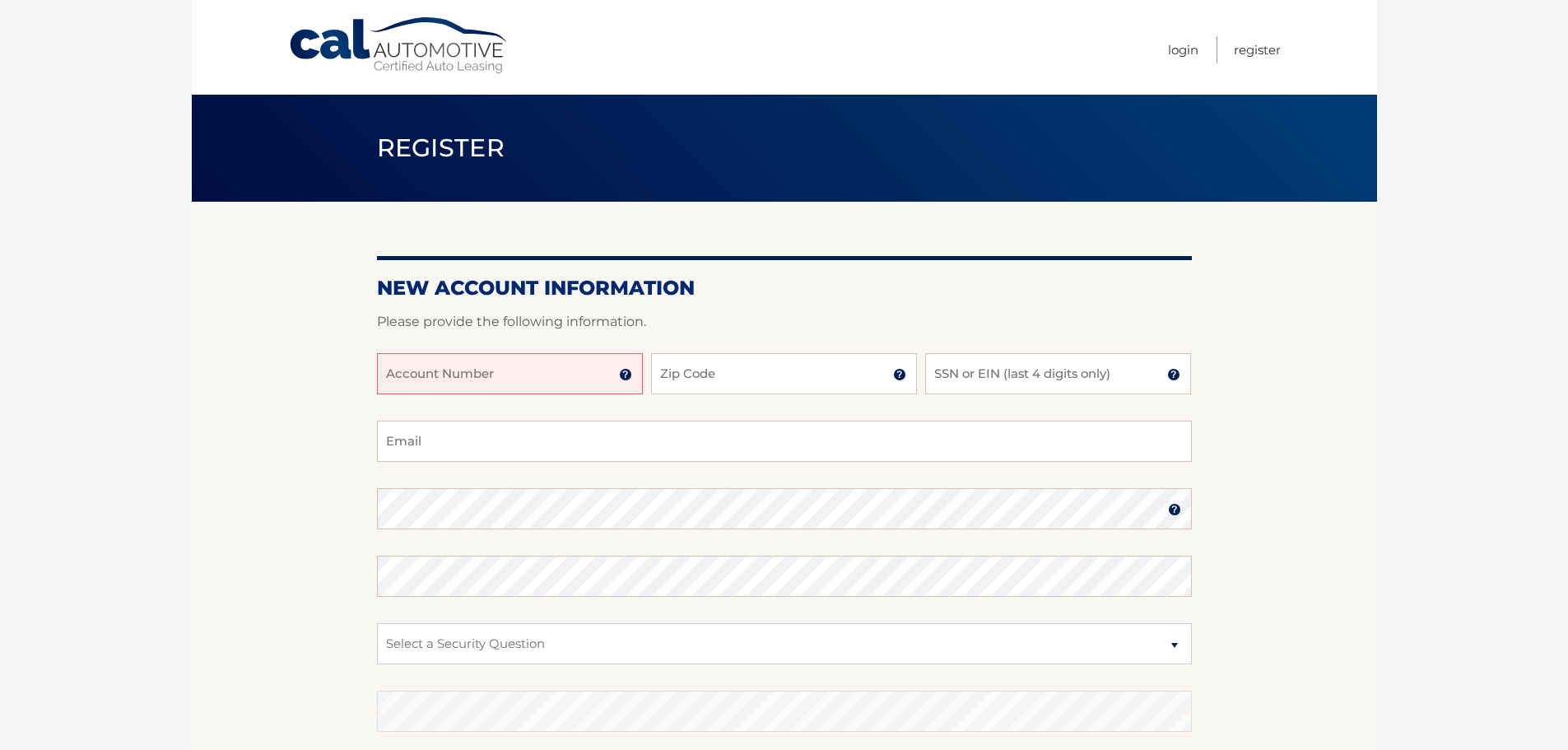
click at [486, 361] on input "Account Number" at bounding box center [510, 374] width 266 height 41
click at [459, 384] on input "Account Number" at bounding box center [510, 374] width 266 height 41
type input "44455953782"
type input "11554"
type input "0"
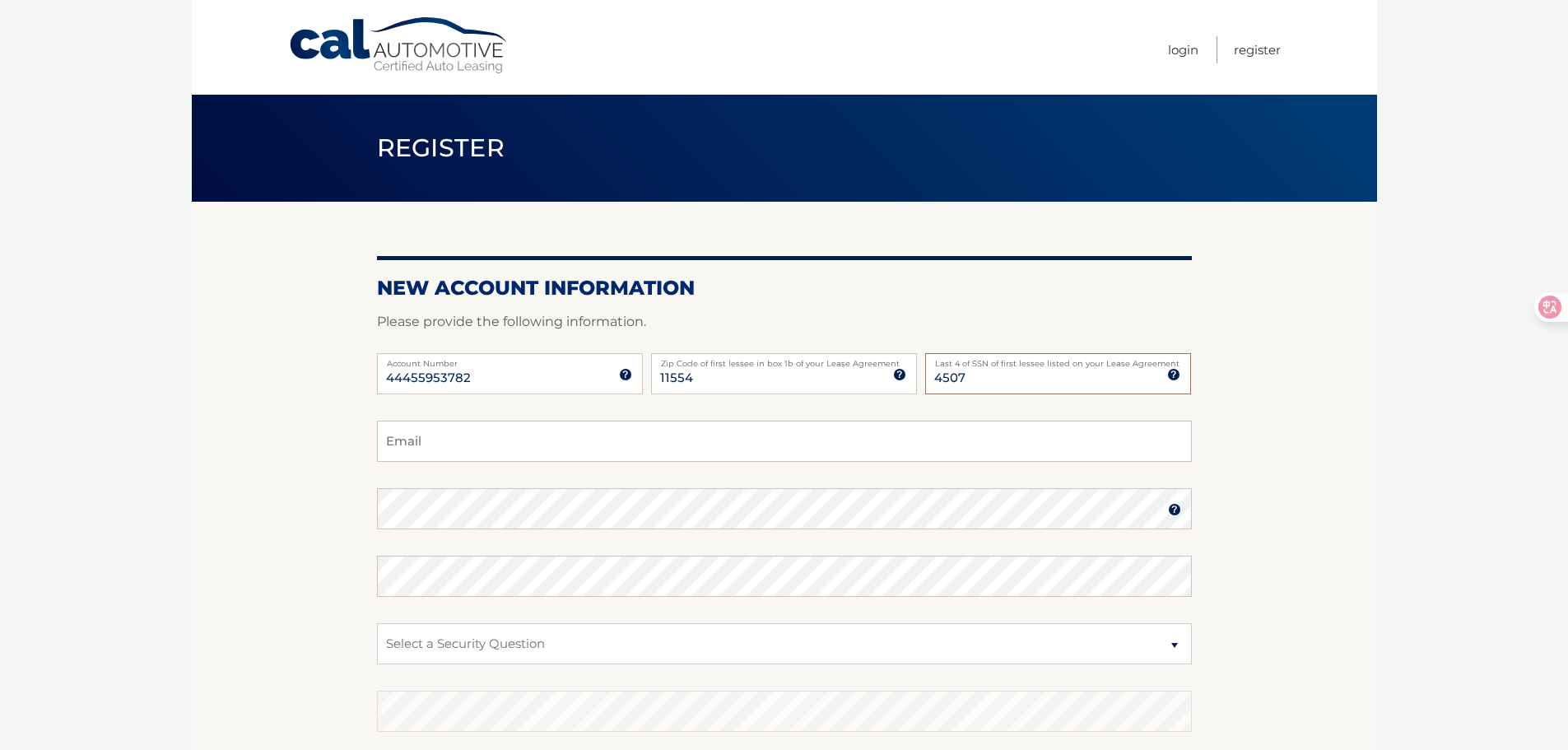
type input "4507"
type input "kaiy@ywlcpa.com"
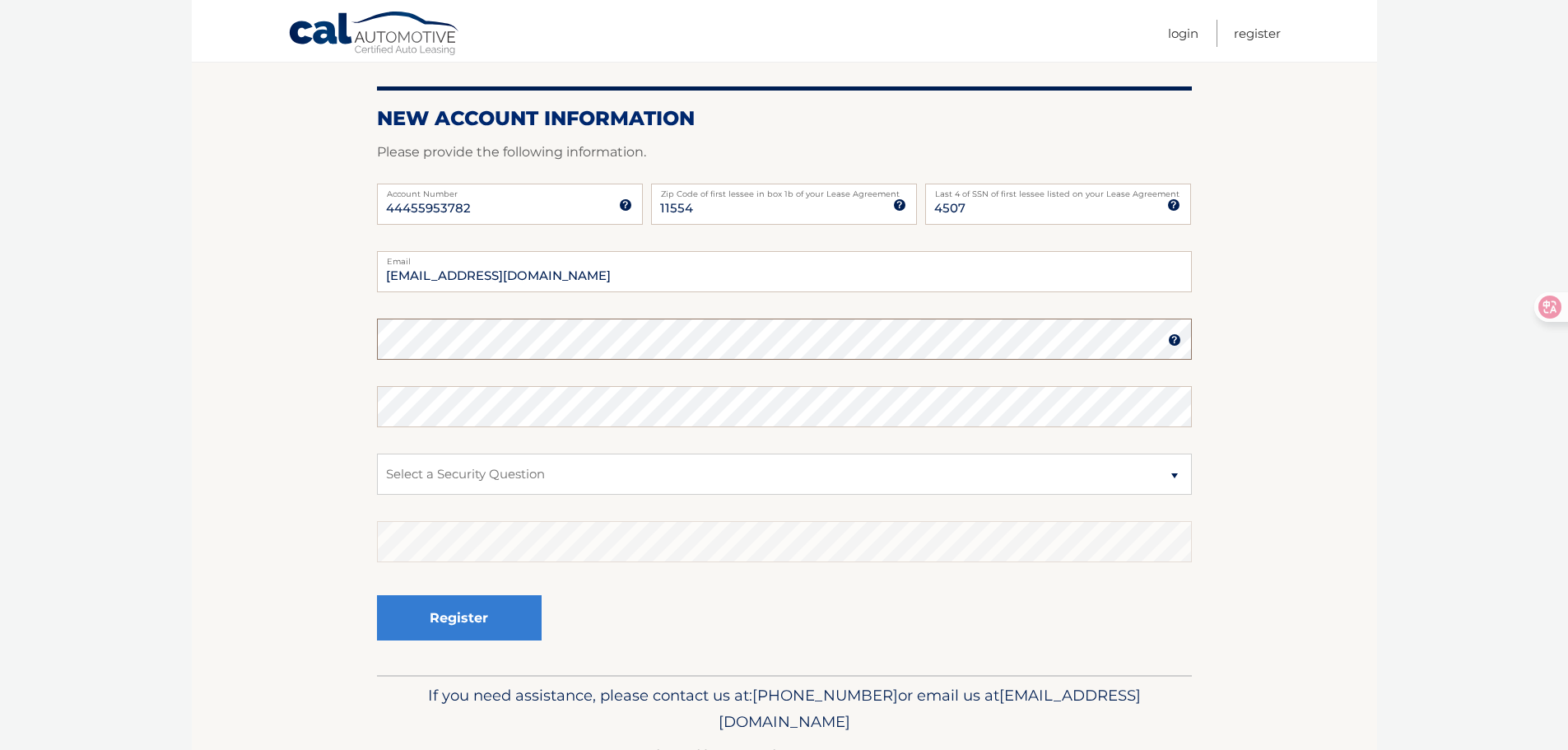
scroll to position [220, 0]
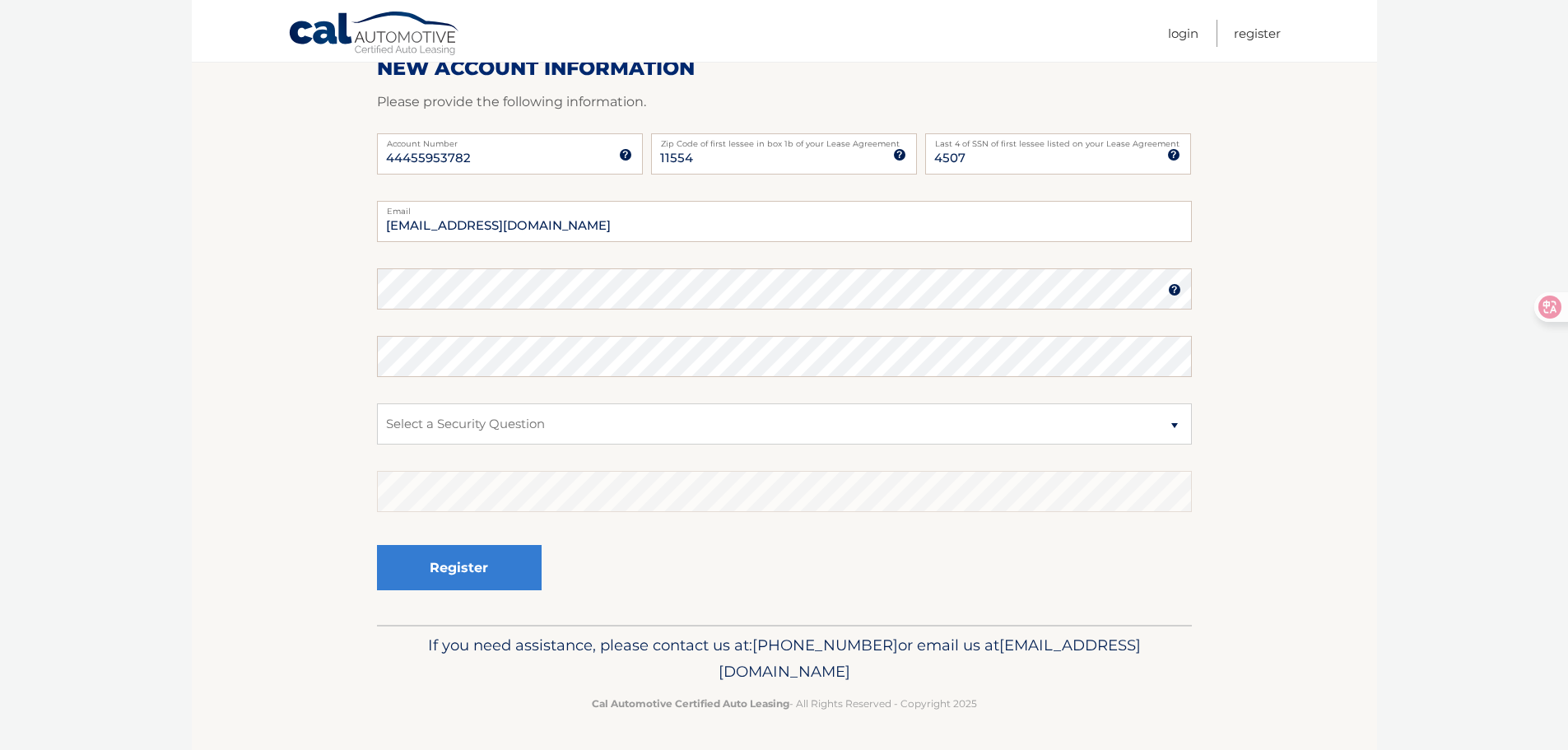
click at [726, 258] on fieldset "kaiy@ywlcpa.com Email Password Password should be a minimum of 6 characters and…" at bounding box center [784, 413] width 815 height 424
click at [73, 272] on body "Cal Automotive Menu Login Register Register" at bounding box center [784, 154] width 1568 height 750
click at [980, 5] on nav "Menu Login Register" at bounding box center [902, 31] width 758 height 62
drag, startPoint x: 459, startPoint y: 322, endPoint x: 331, endPoint y: 397, distance: 148.4
click at [331, 397] on section "New Account Information Please provide the following information. 44455953782 A…" at bounding box center [784, 304] width 1186 height 643
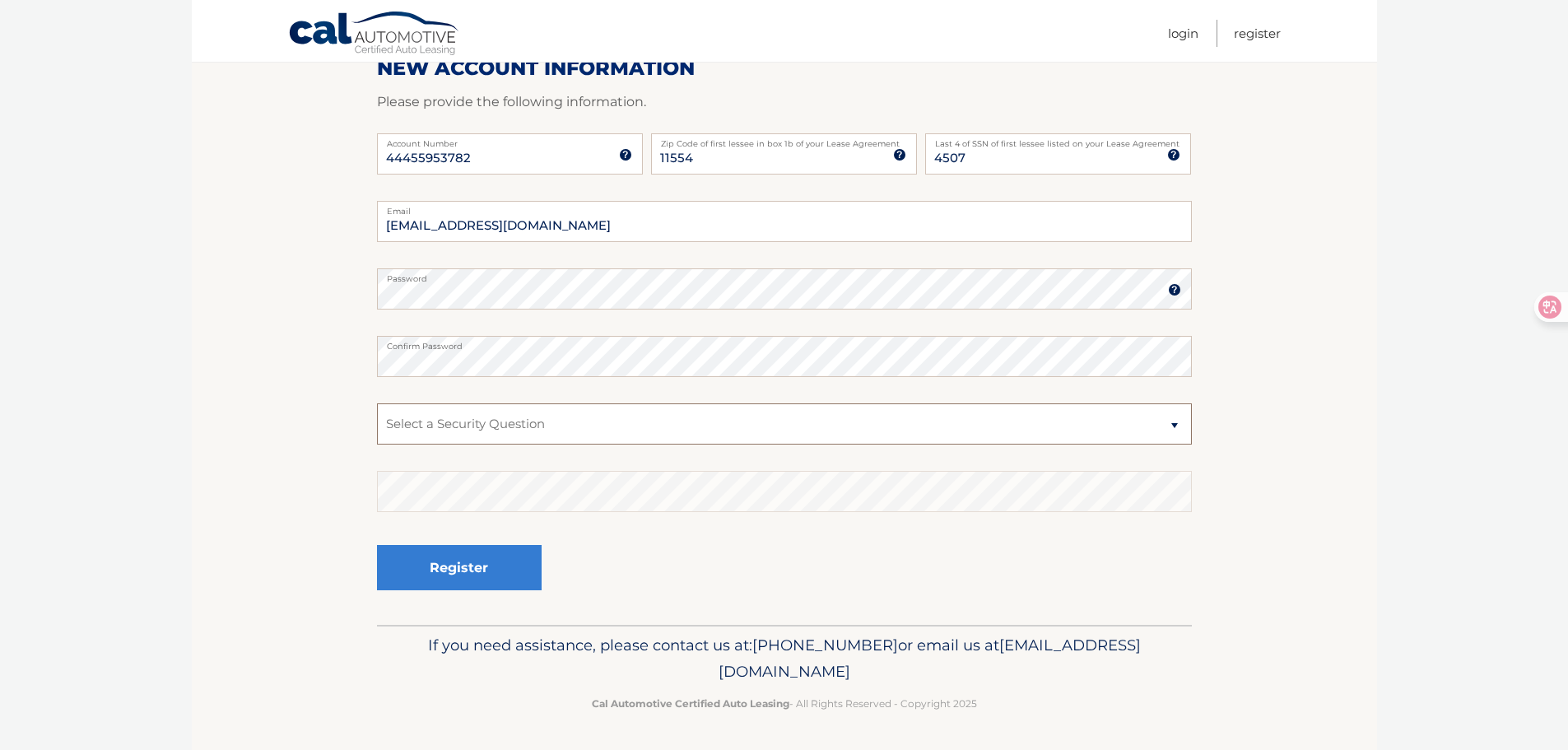
click at [608, 411] on select "Select a Security Question What was the name of your elementary school? What is…" at bounding box center [784, 423] width 815 height 41
select select "2"
click at [377, 403] on select "Select a Security Question What was the name of your elementary school? What is…" at bounding box center [784, 423] width 815 height 41
click at [484, 560] on button "Register" at bounding box center [459, 567] width 164 height 45
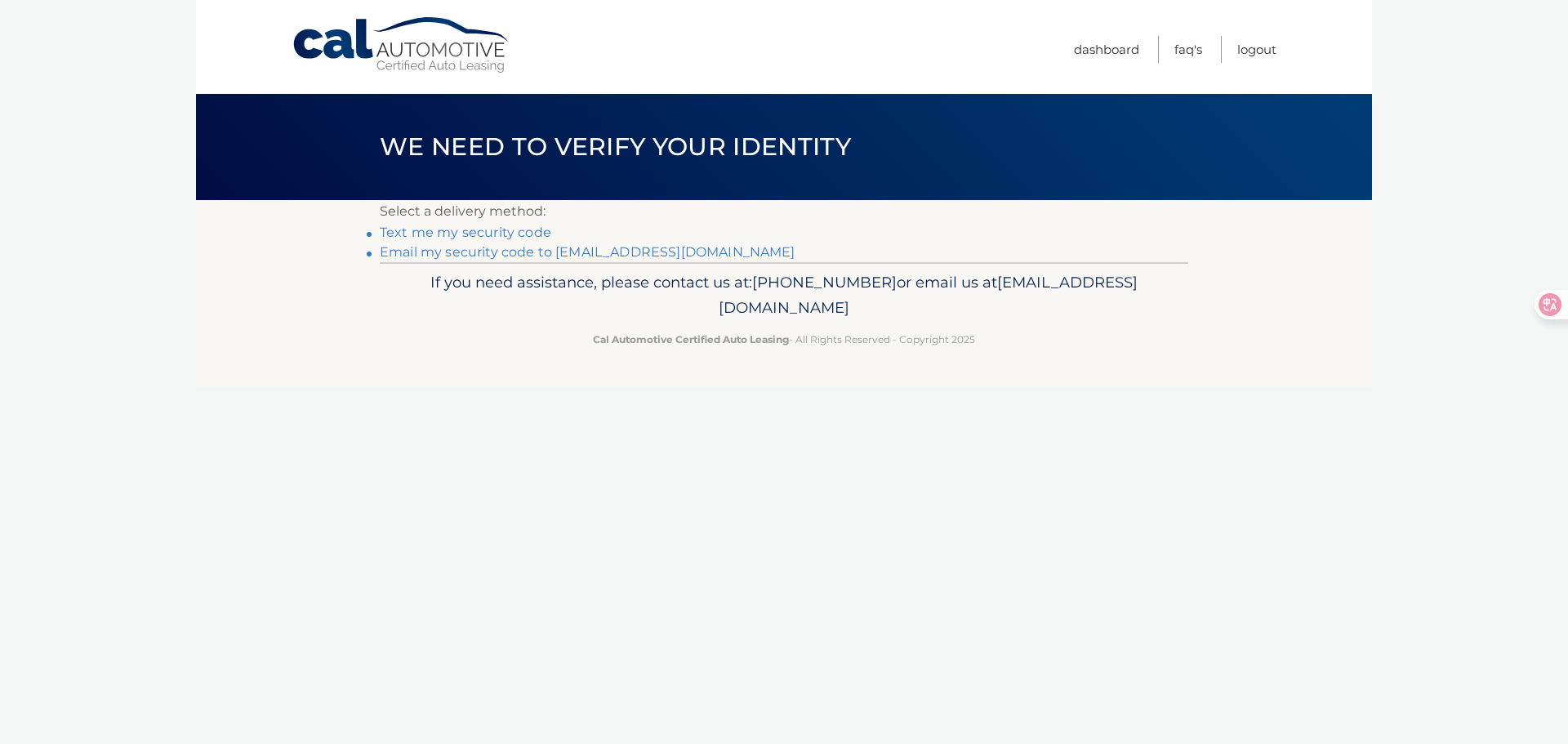
click at [489, 234] on link "Text me my security code" at bounding box center [466, 232] width 172 height 16
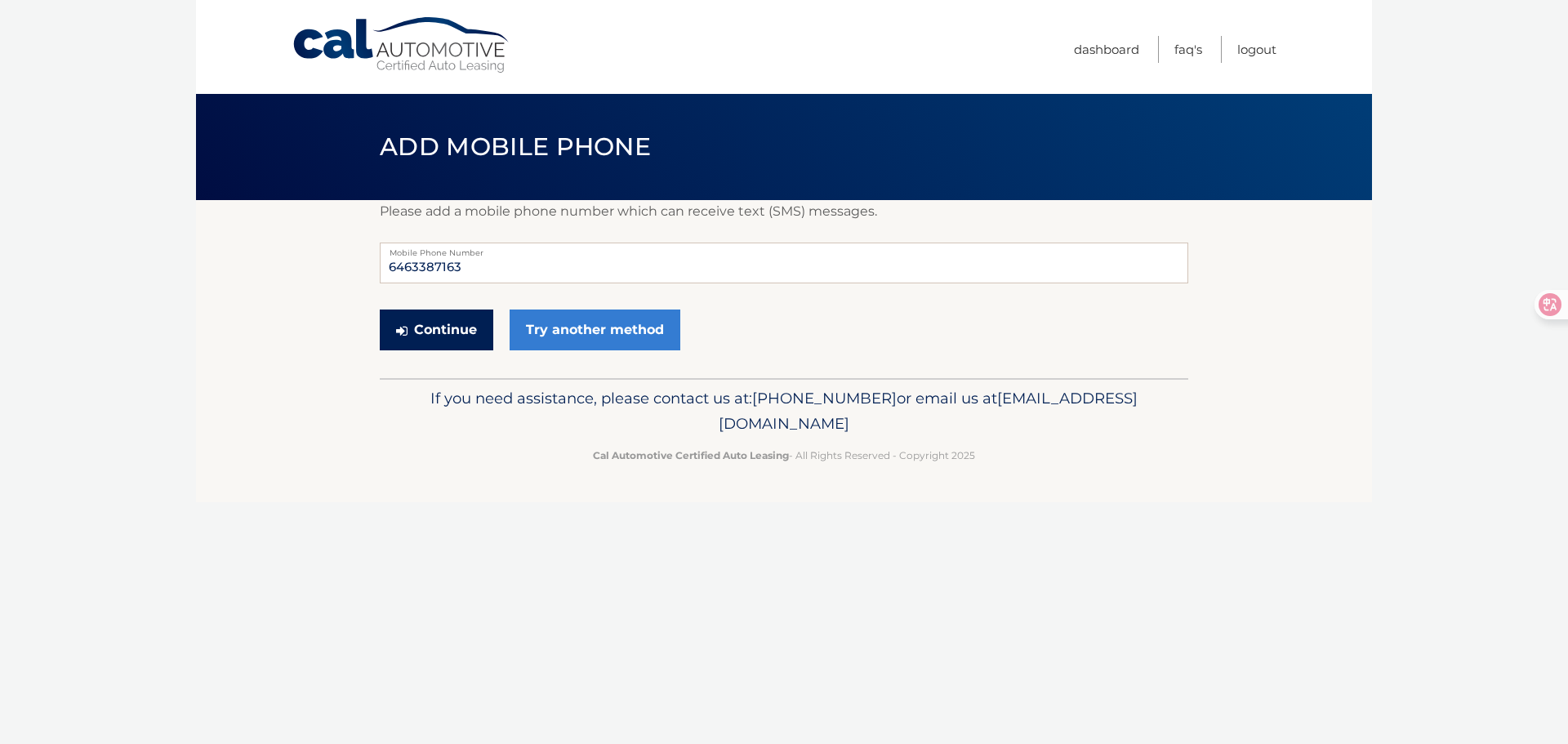
click at [449, 313] on button "Continue" at bounding box center [436, 329] width 114 height 41
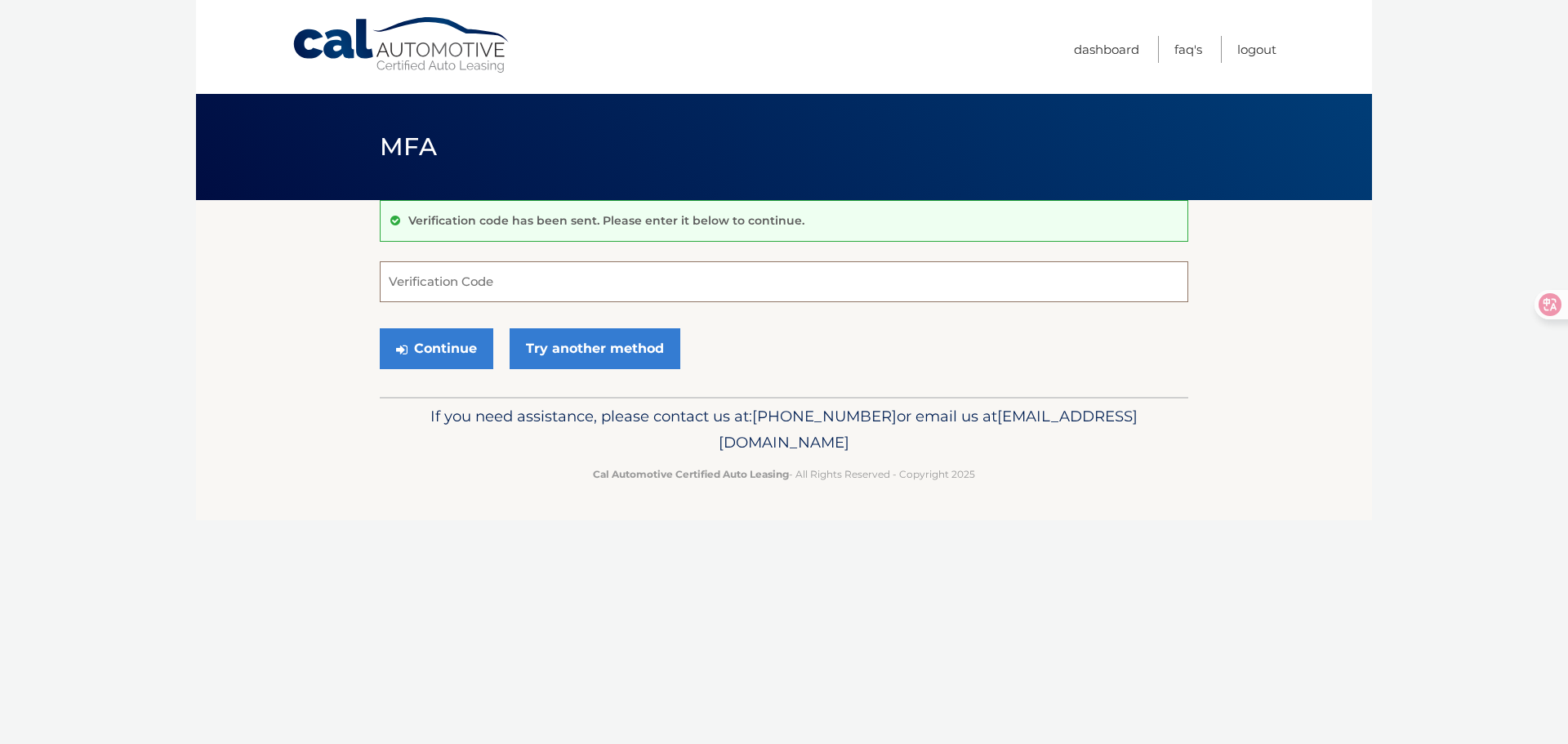
click at [470, 286] on input "Verification Code" at bounding box center [784, 282] width 809 height 41
type input "922654"
drag, startPoint x: 464, startPoint y: 352, endPoint x: 491, endPoint y: 347, distance: 27.5
click at [465, 351] on button "Continue" at bounding box center [436, 348] width 114 height 41
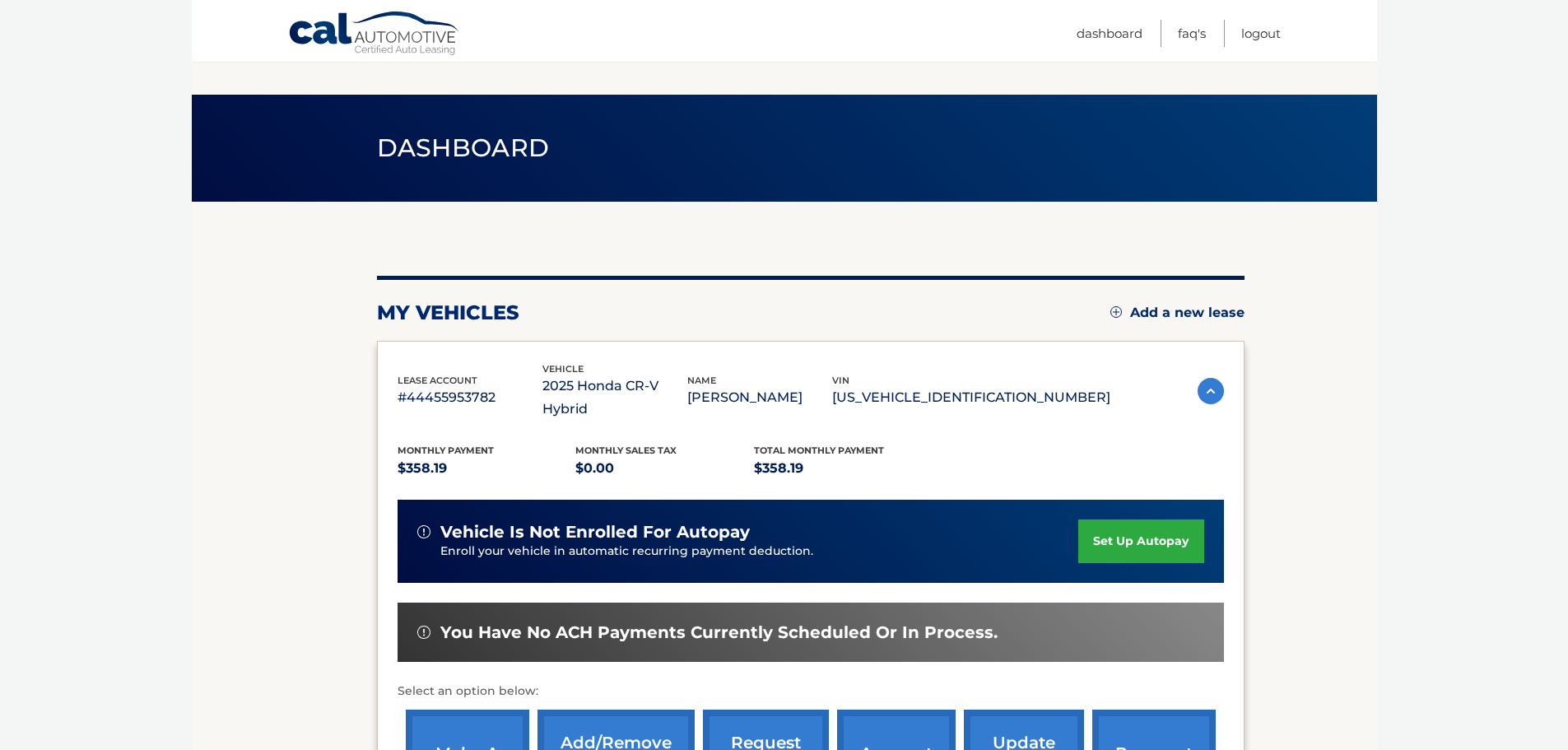
scroll to position [220, 0]
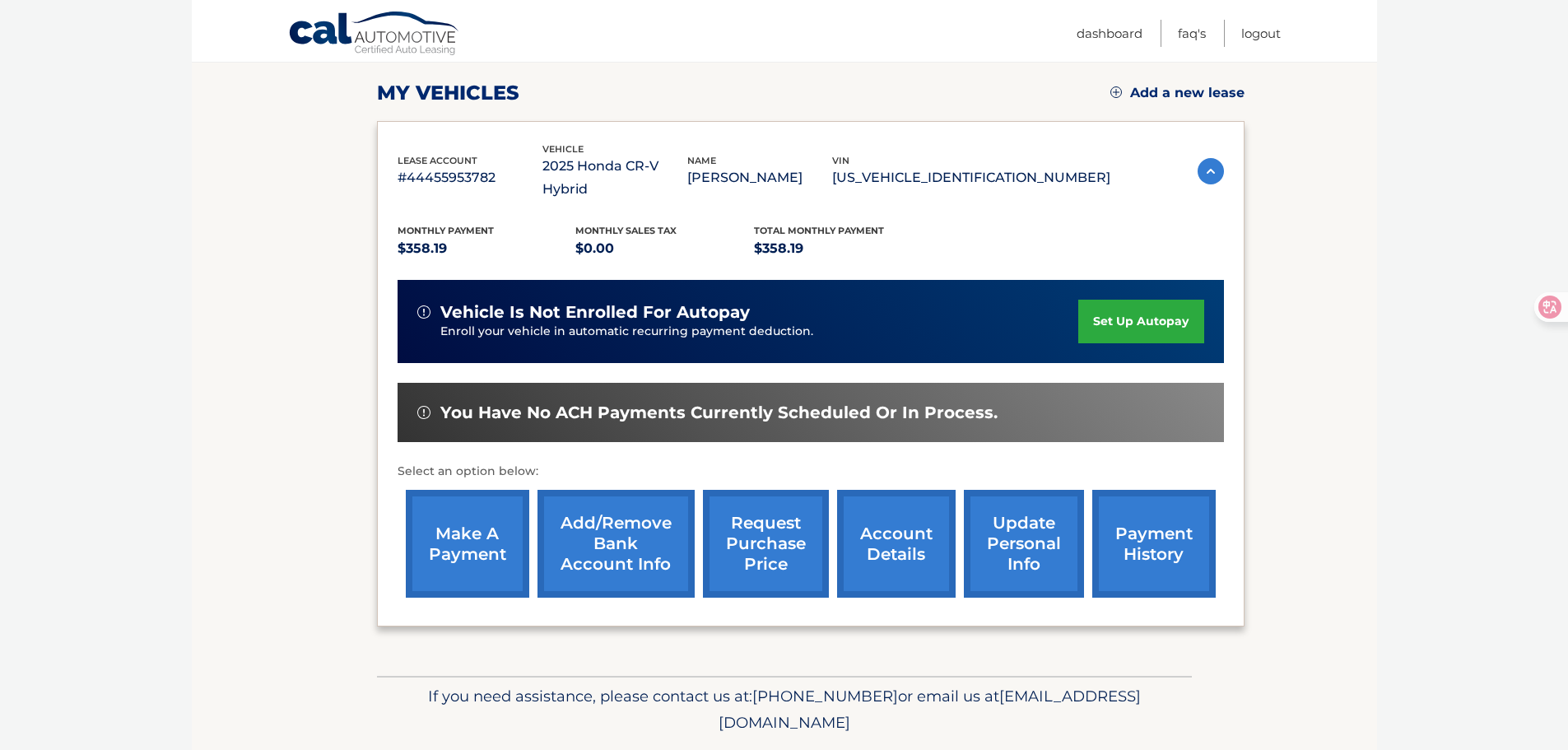
click at [1136, 301] on link "set up autopay" at bounding box center [1141, 322] width 125 height 44
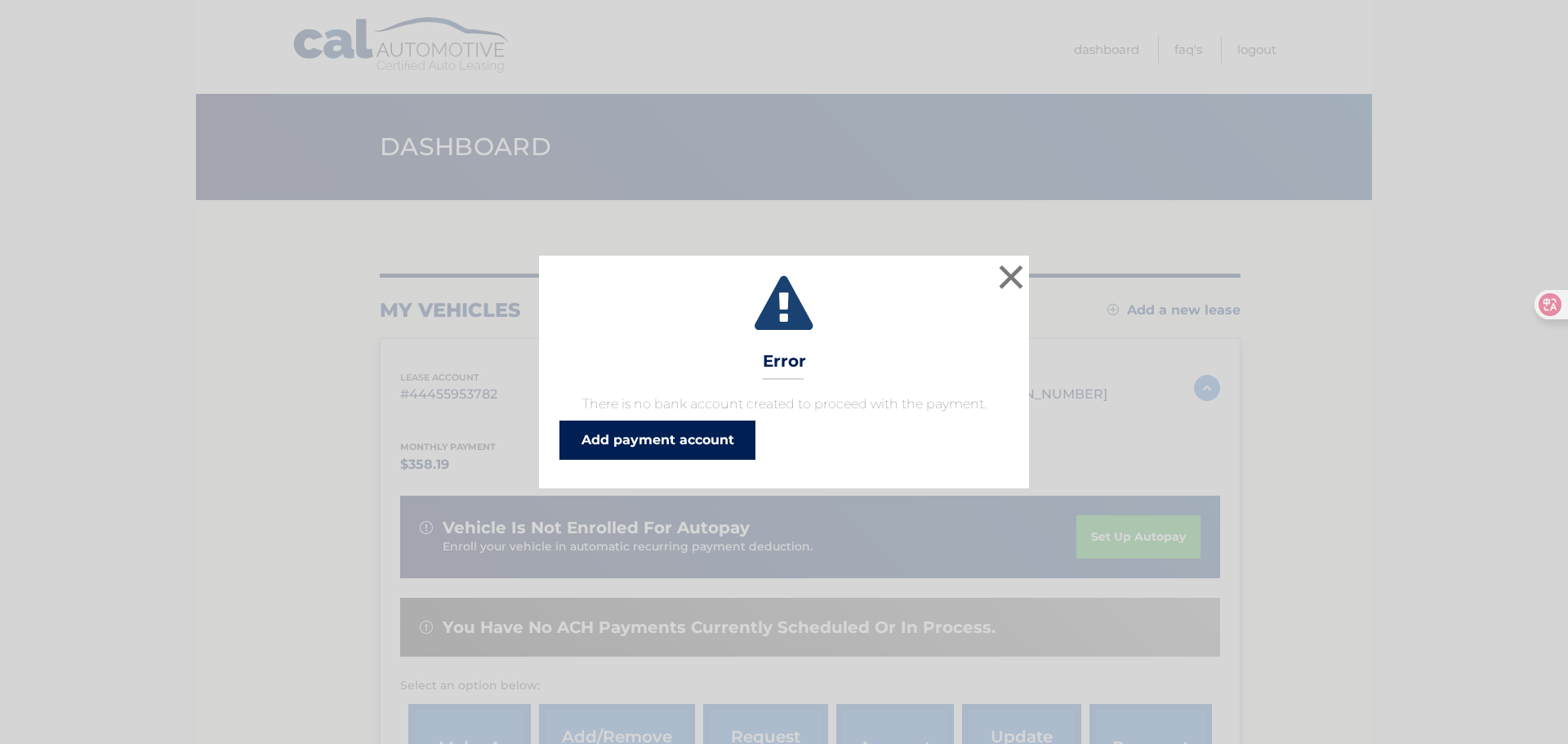
click at [696, 442] on link "Add payment account" at bounding box center [657, 441] width 196 height 40
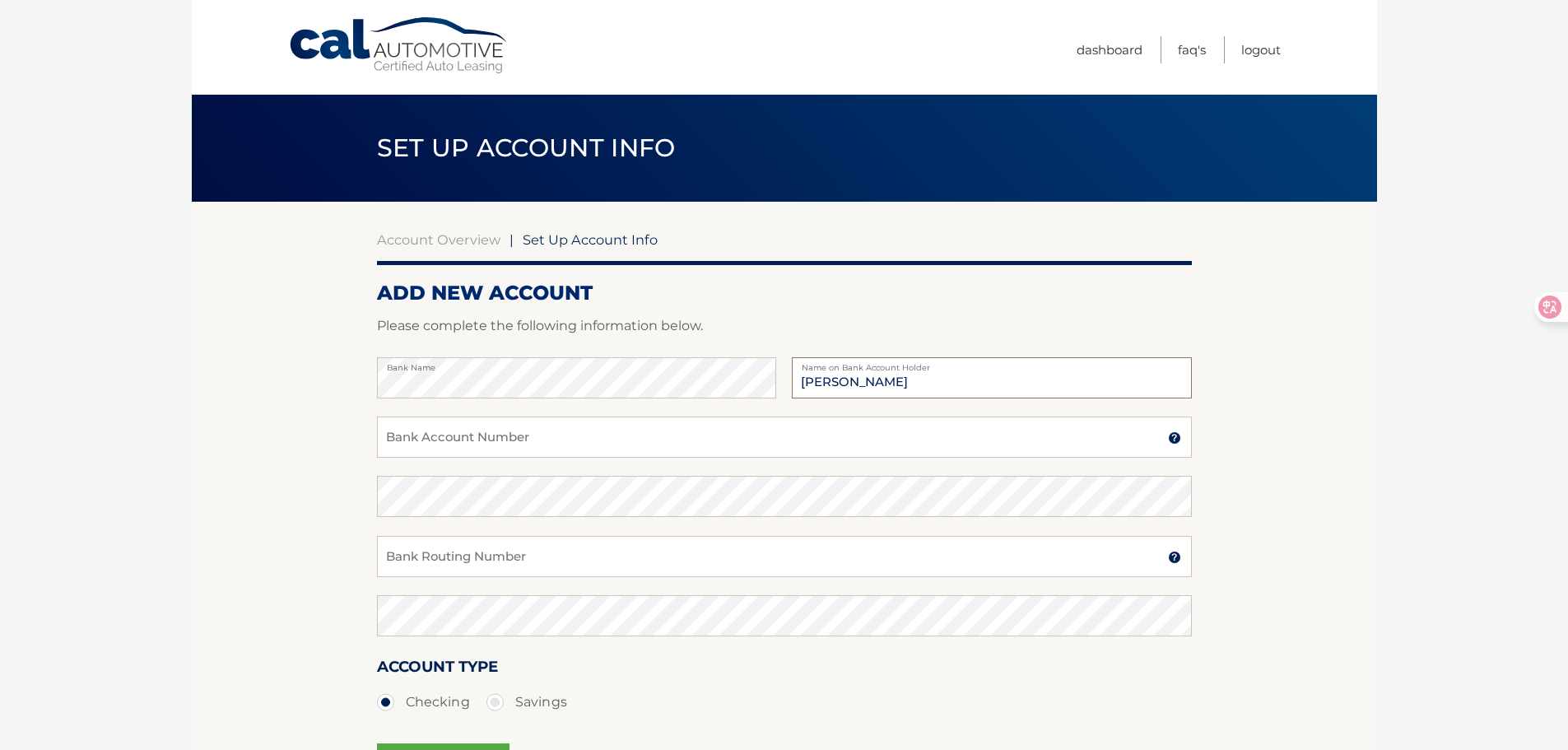
type input "[PERSON_NAME]"
click at [552, 458] on div "Bank Account Number A 3-17-digit number at the bottom of a check or bank statem…" at bounding box center [784, 446] width 815 height 60
click at [547, 446] on input "Bank Account Number" at bounding box center [784, 436] width 815 height 41
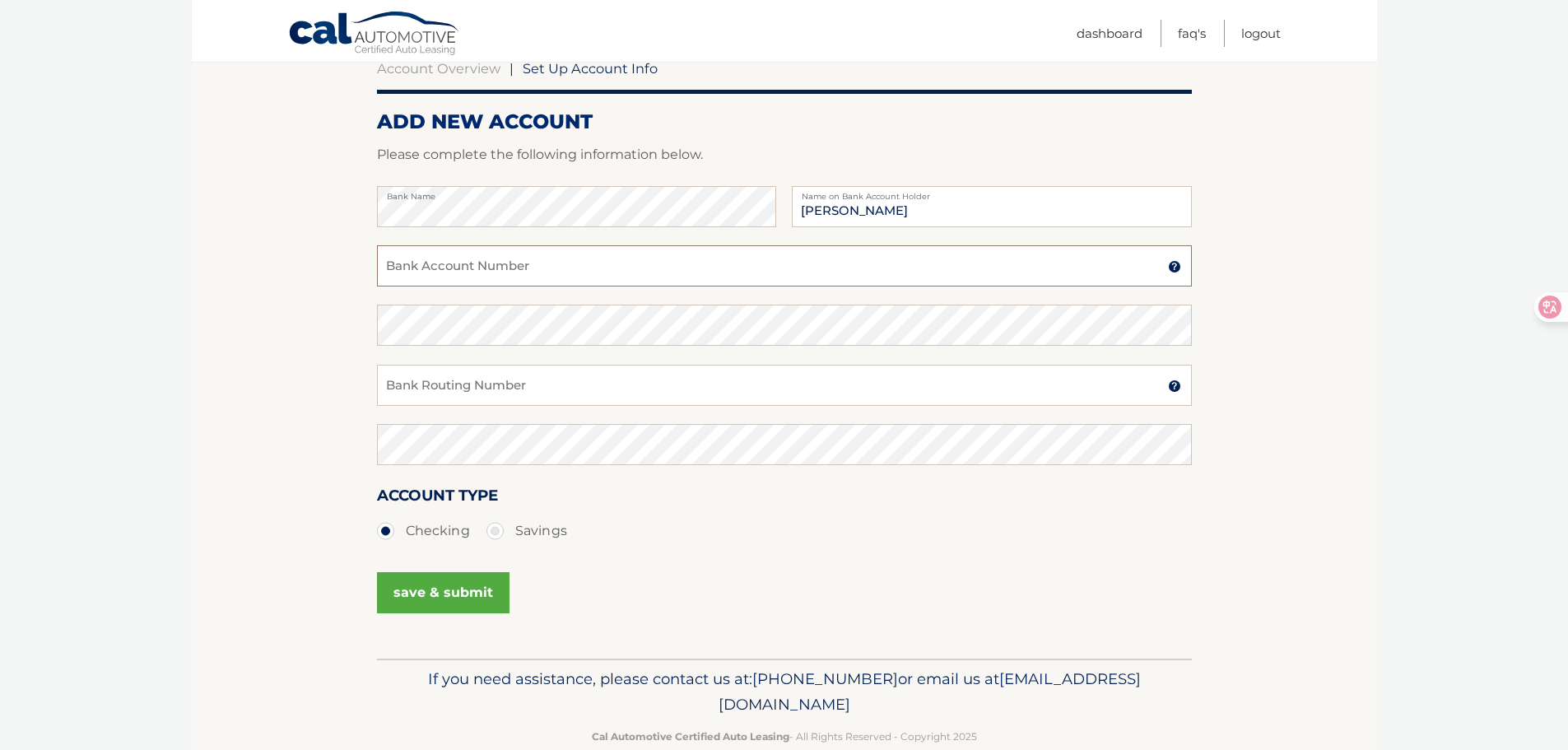
scroll to position [205, 0]
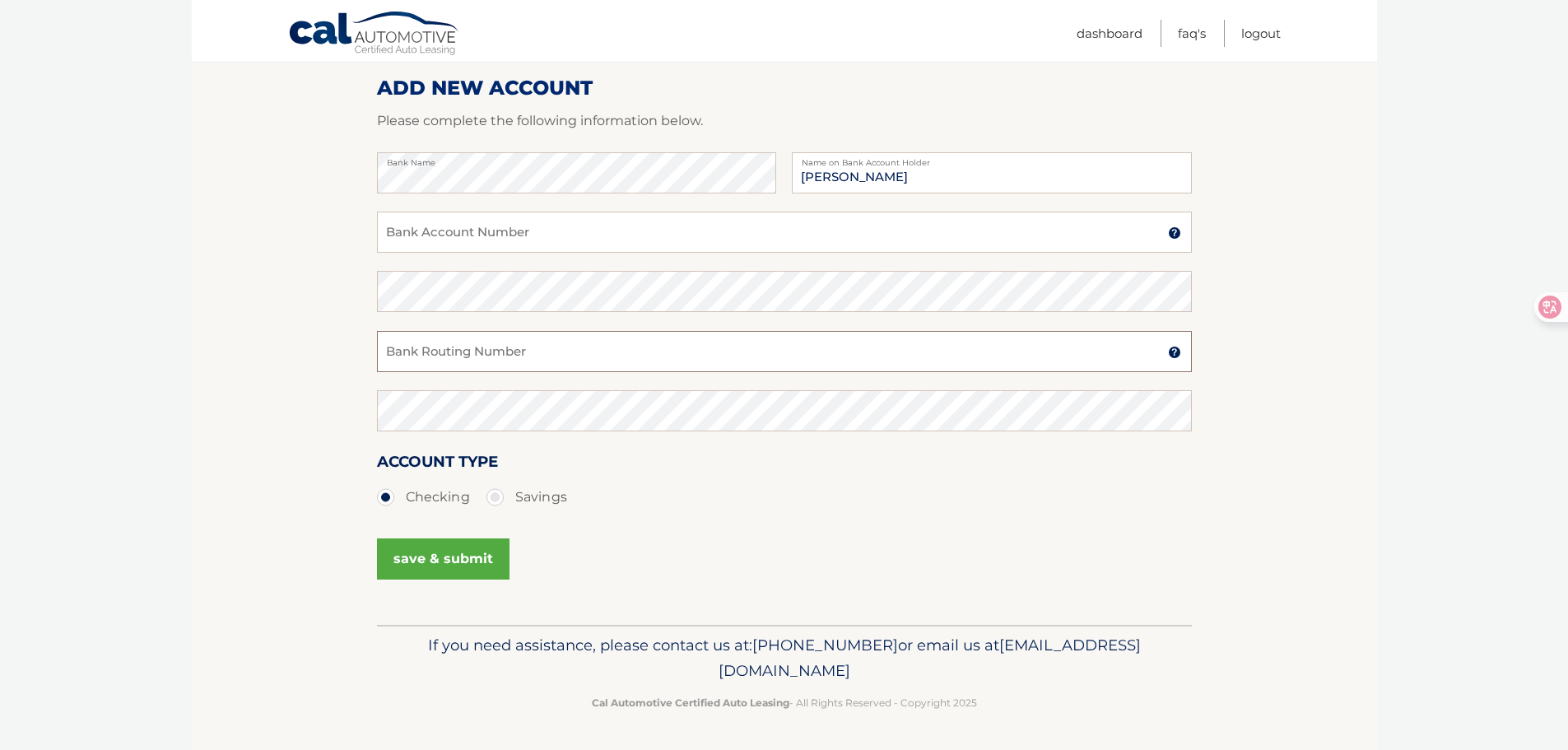
click at [507, 362] on input "Bank Routing Number" at bounding box center [784, 351] width 815 height 41
type input "021000021"
click at [510, 226] on input "Bank Account Number" at bounding box center [784, 232] width 815 height 41
click at [521, 248] on input "Bank Account Number" at bounding box center [784, 232] width 815 height 41
paste input "907095523565"
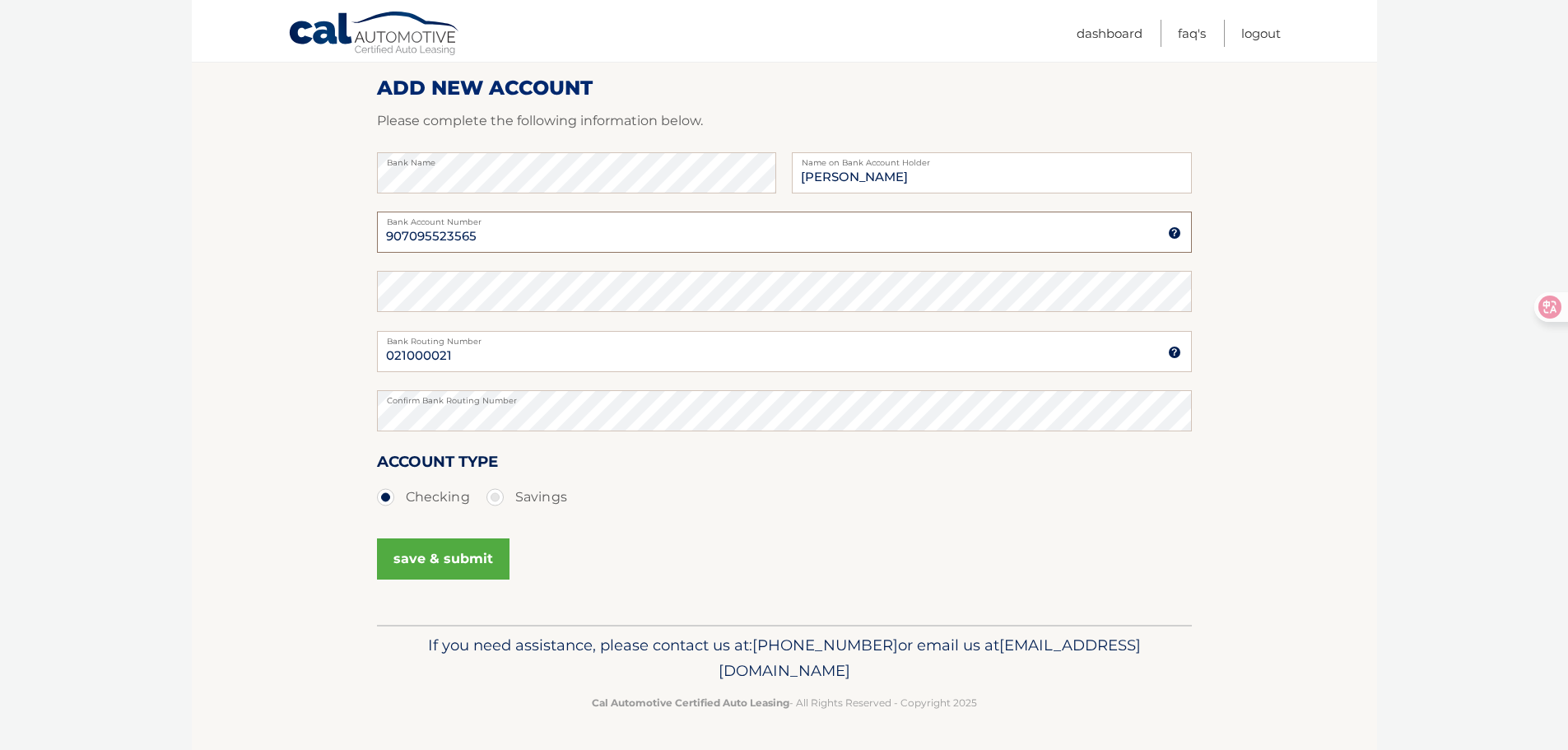
type input "907095523565"
click at [484, 562] on button "save & submit" at bounding box center [443, 559] width 132 height 41
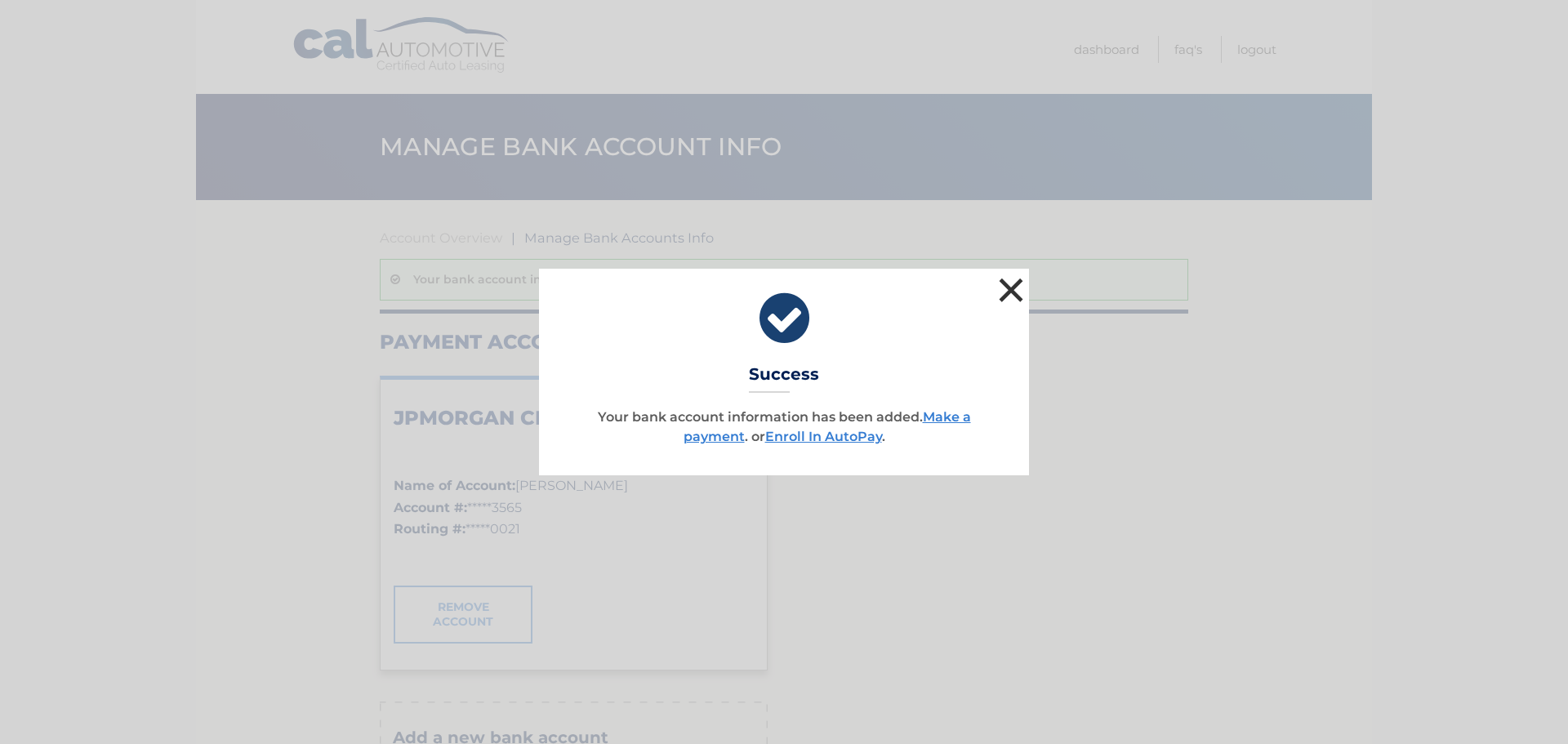
click at [1003, 286] on button "×" at bounding box center [1010, 289] width 33 height 33
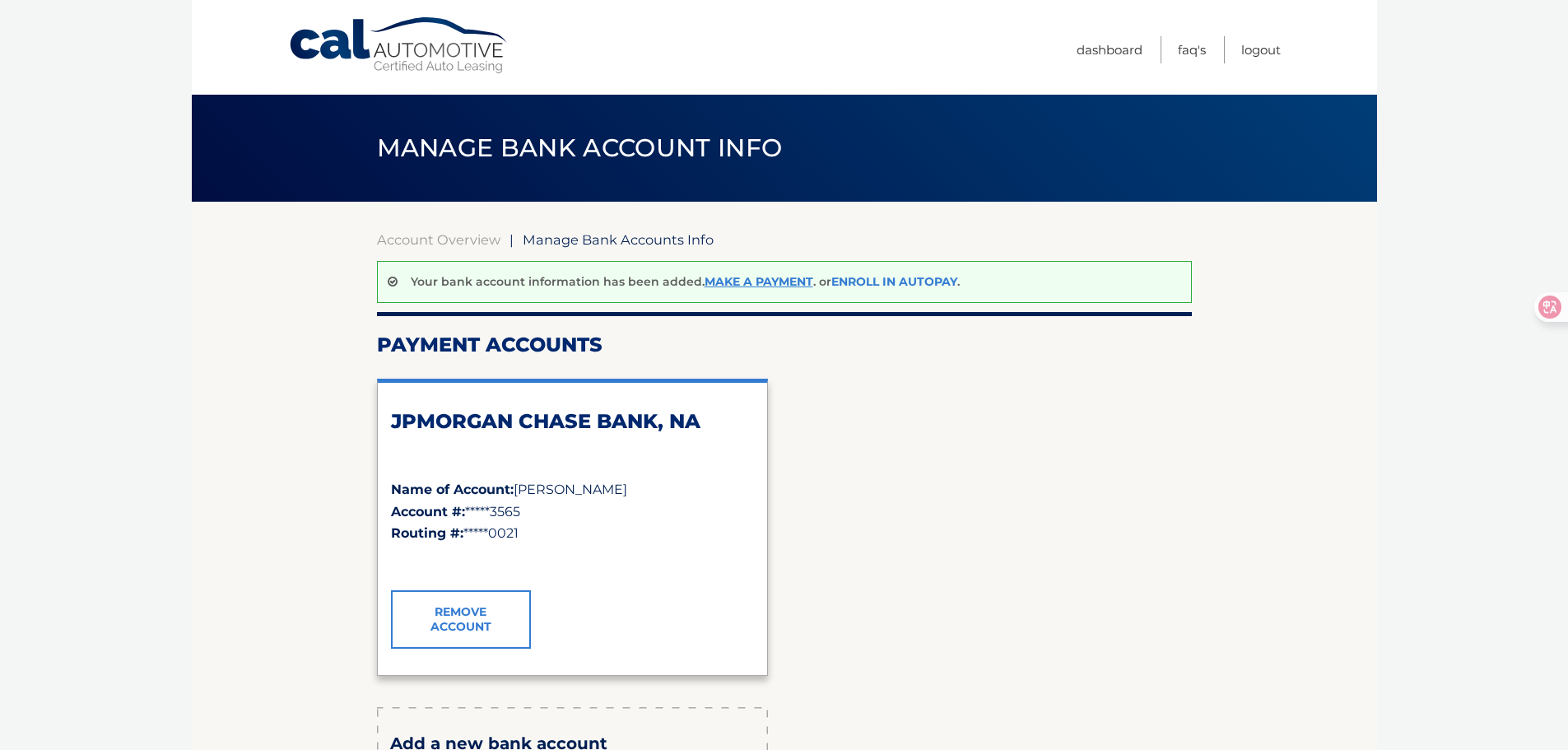
click at [867, 279] on link "Enroll In AutoPay" at bounding box center [894, 281] width 126 height 15
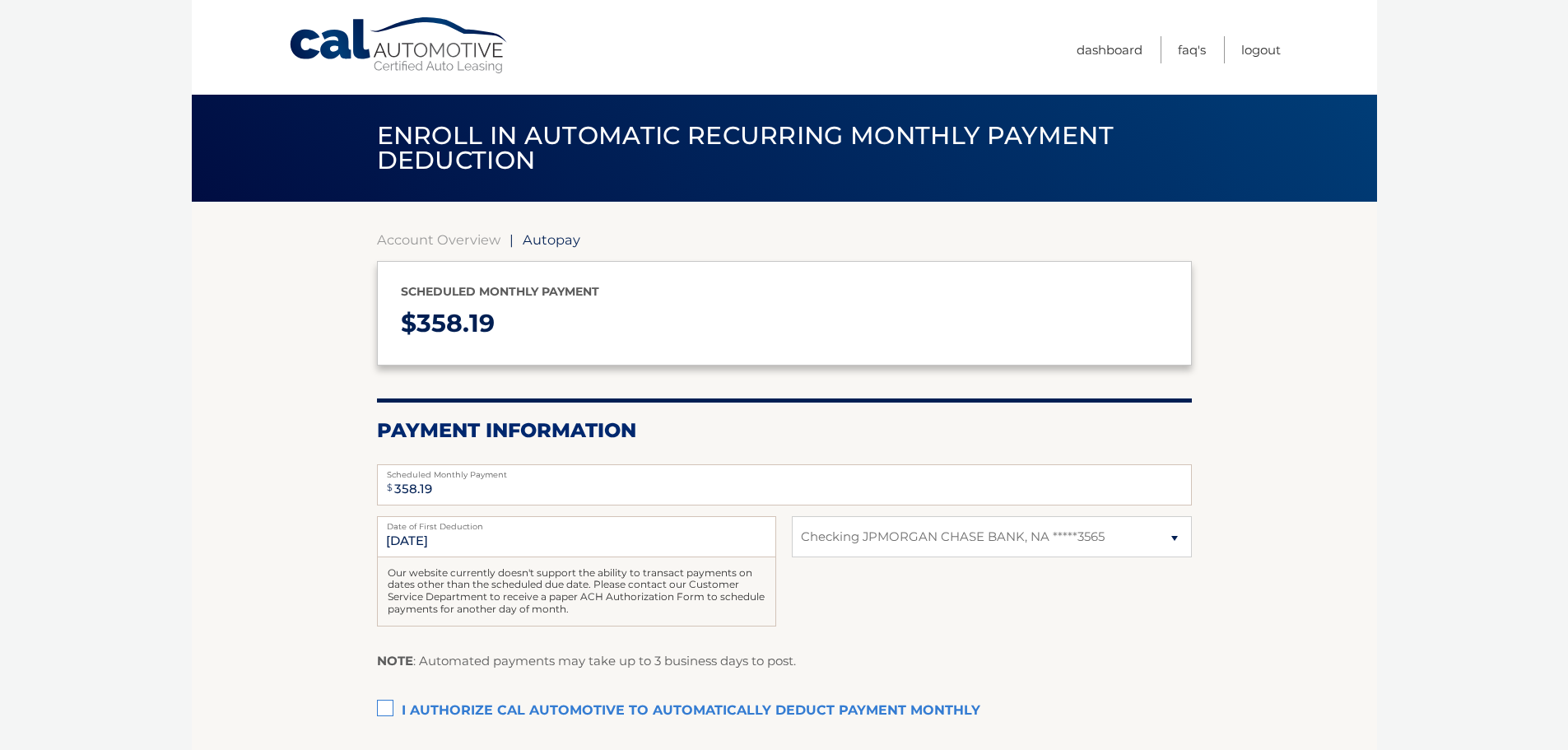
select select "NzFkYzA3MmMtMzJlZS00MmEwLWFmMGYtZDI3M2JmNmYxZmJh"
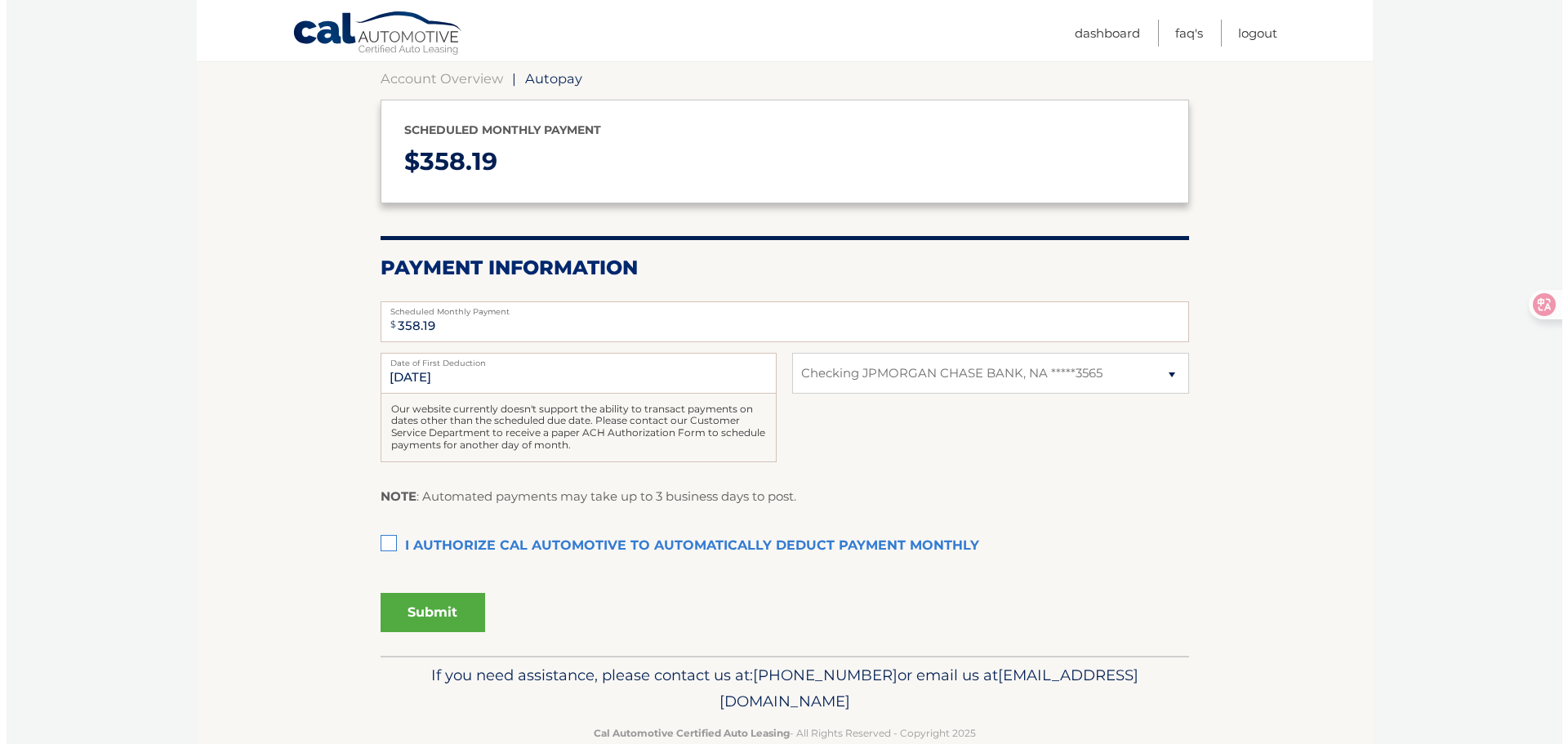
scroll to position [195, 0]
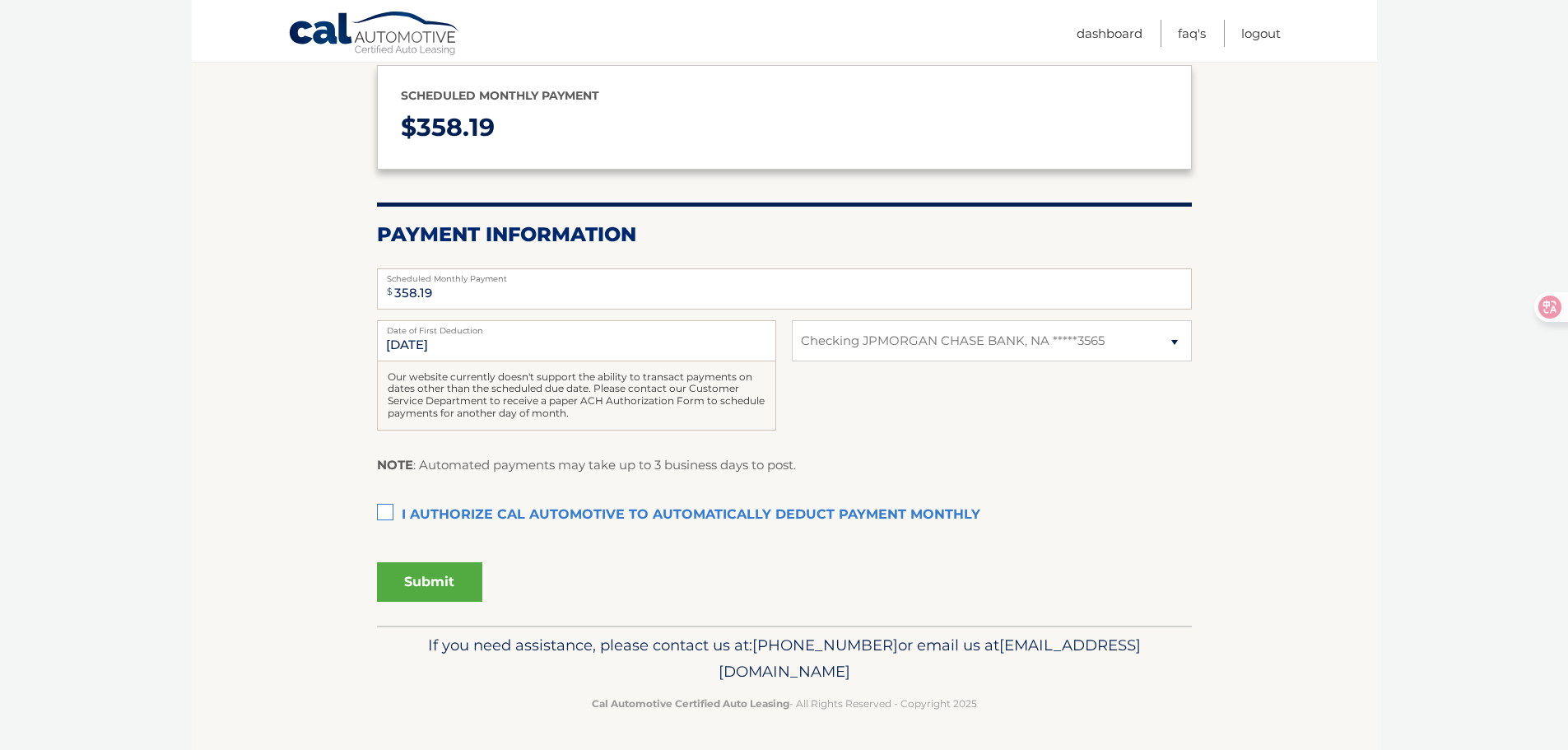
click at [383, 515] on label "I authorize cal automotive to automatically deduct payment monthly This checkbo…" at bounding box center [784, 515] width 815 height 33
click at [0, 0] on input "I authorize cal automotive to automatically deduct payment monthly This checkbo…" at bounding box center [0, 0] width 0 height 0
click at [493, 346] on input "9/1/2025" at bounding box center [576, 341] width 399 height 41
click at [497, 346] on input "9/1/2025" at bounding box center [576, 341] width 399 height 41
click at [439, 581] on button "Submit" at bounding box center [430, 583] width 106 height 40
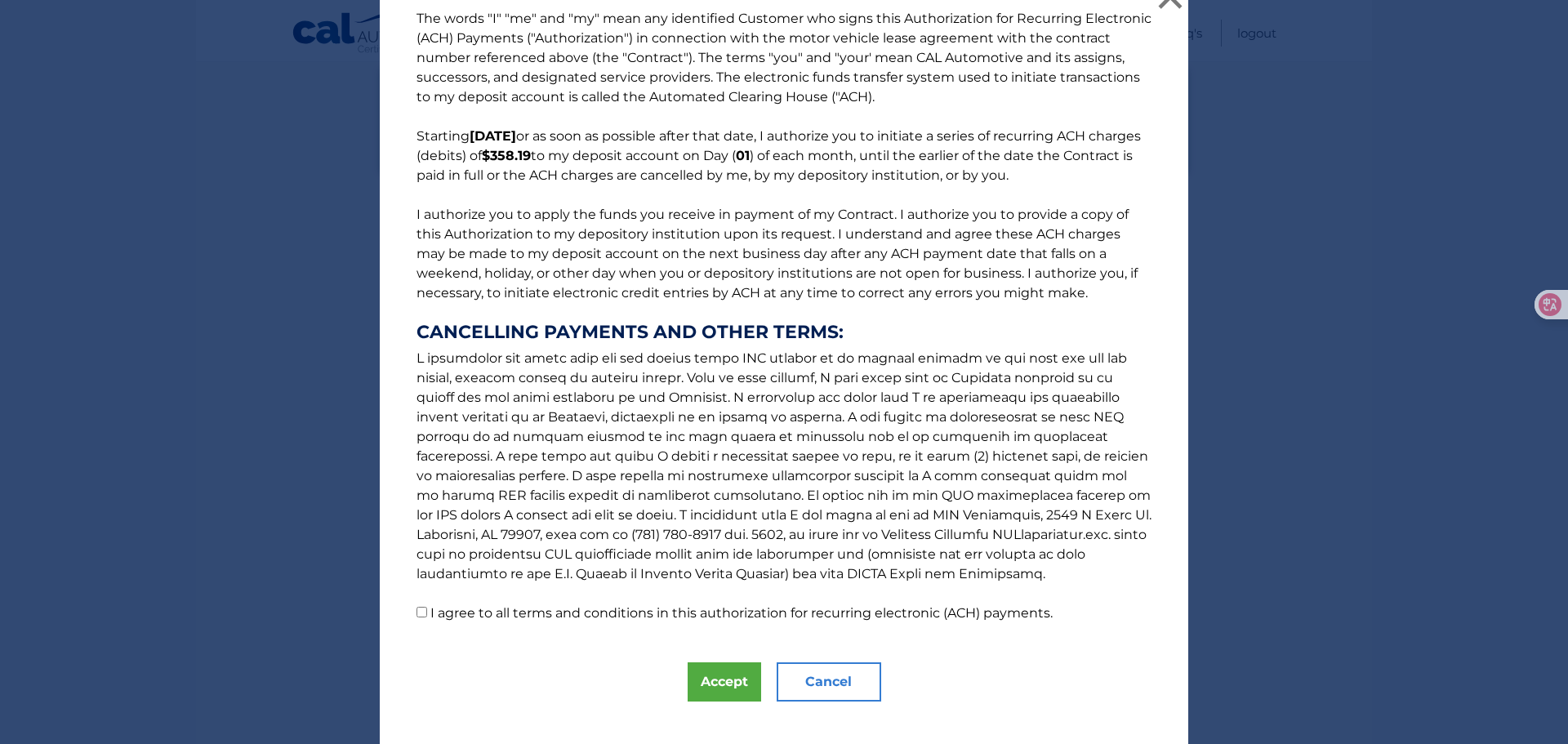
scroll to position [47, 0]
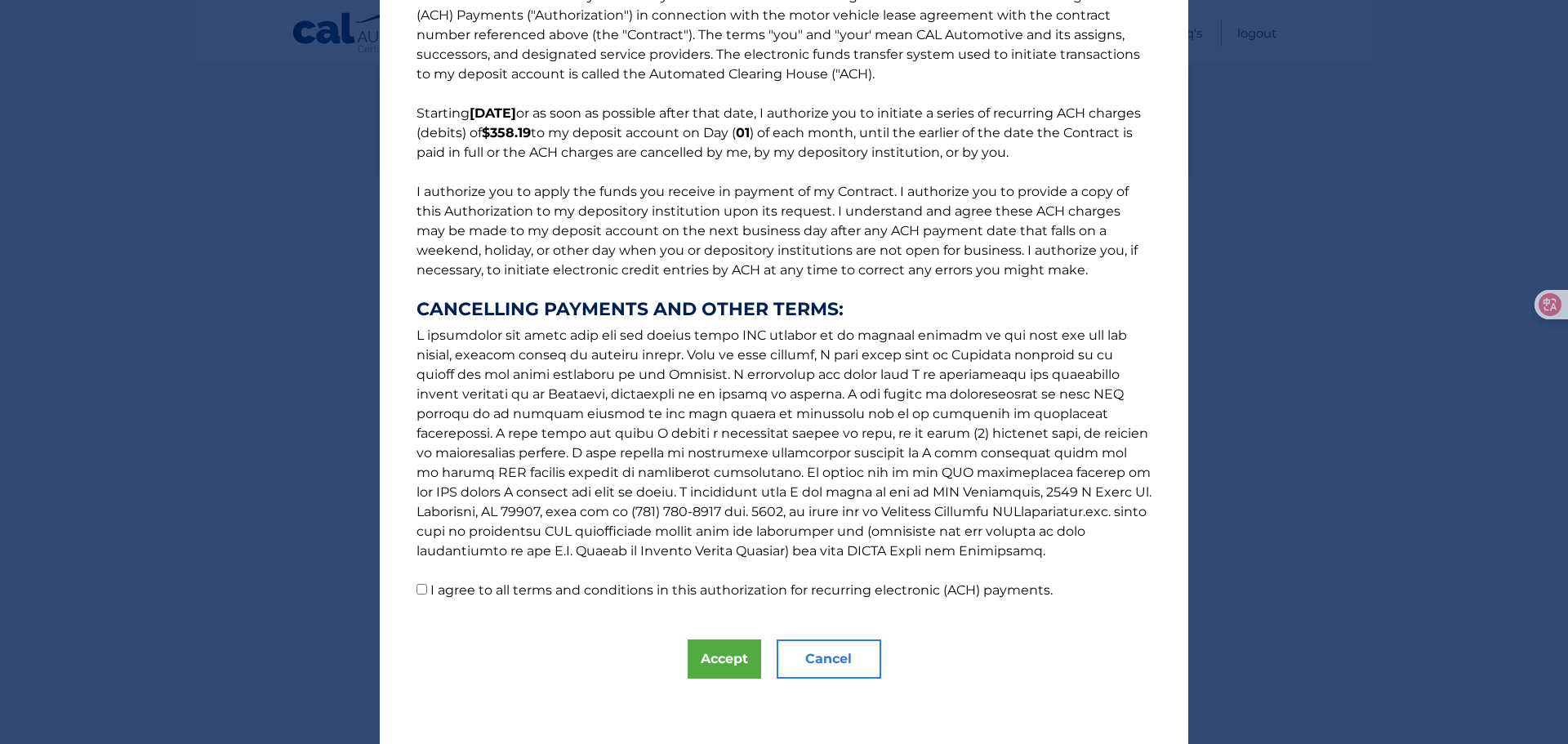
click at [423, 591] on p "The words "I" "me" and "my" mean any identified Customer who signs this Authori…" at bounding box center [783, 293] width 767 height 615
click at [417, 584] on input "I agree to all terms and conditions in this authorization for recurring electro…" at bounding box center [422, 589] width 11 height 11
checkbox input "true"
click at [737, 658] on button "Accept" at bounding box center [724, 660] width 73 height 40
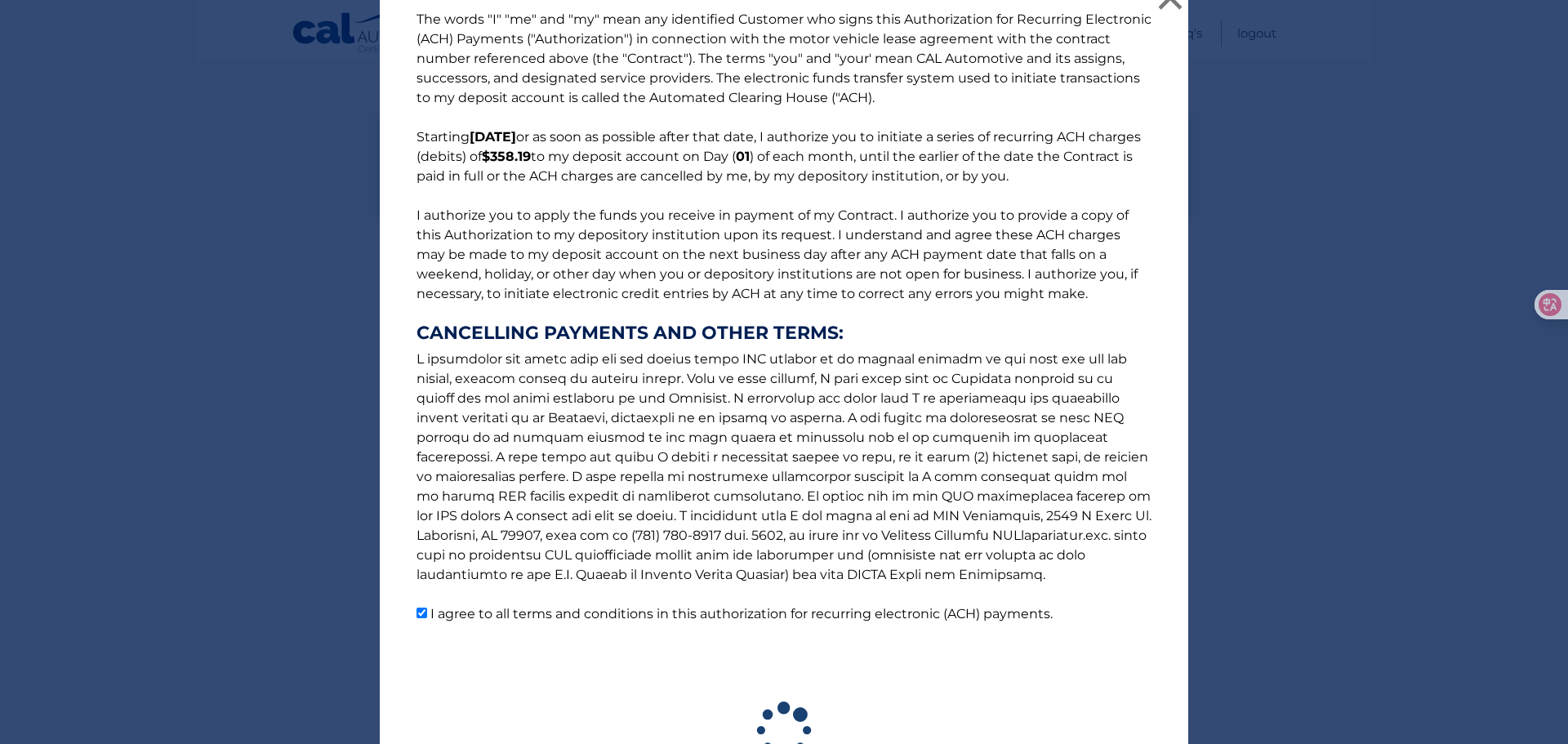
scroll to position [0, 0]
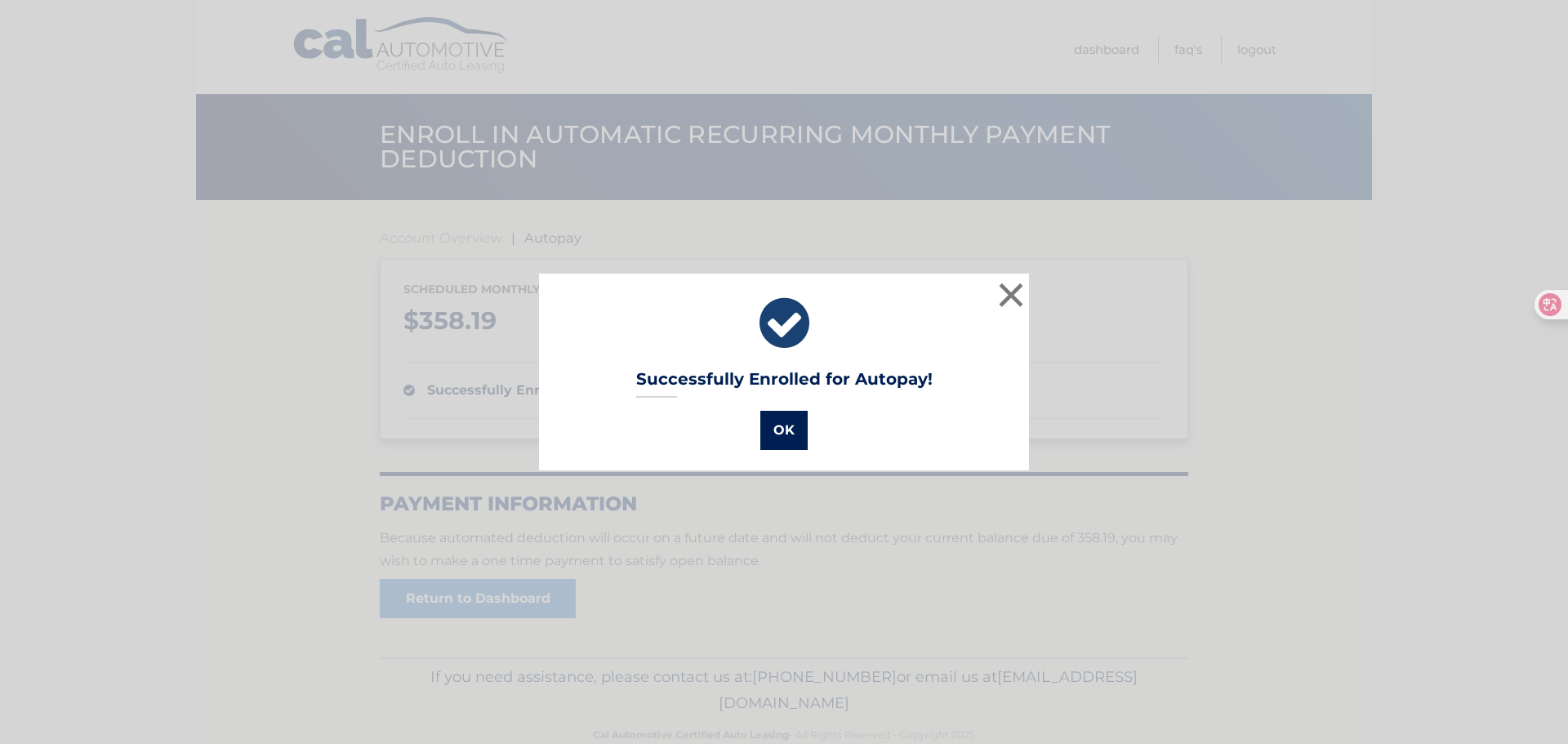
click at [784, 424] on button "OK" at bounding box center [784, 431] width 47 height 40
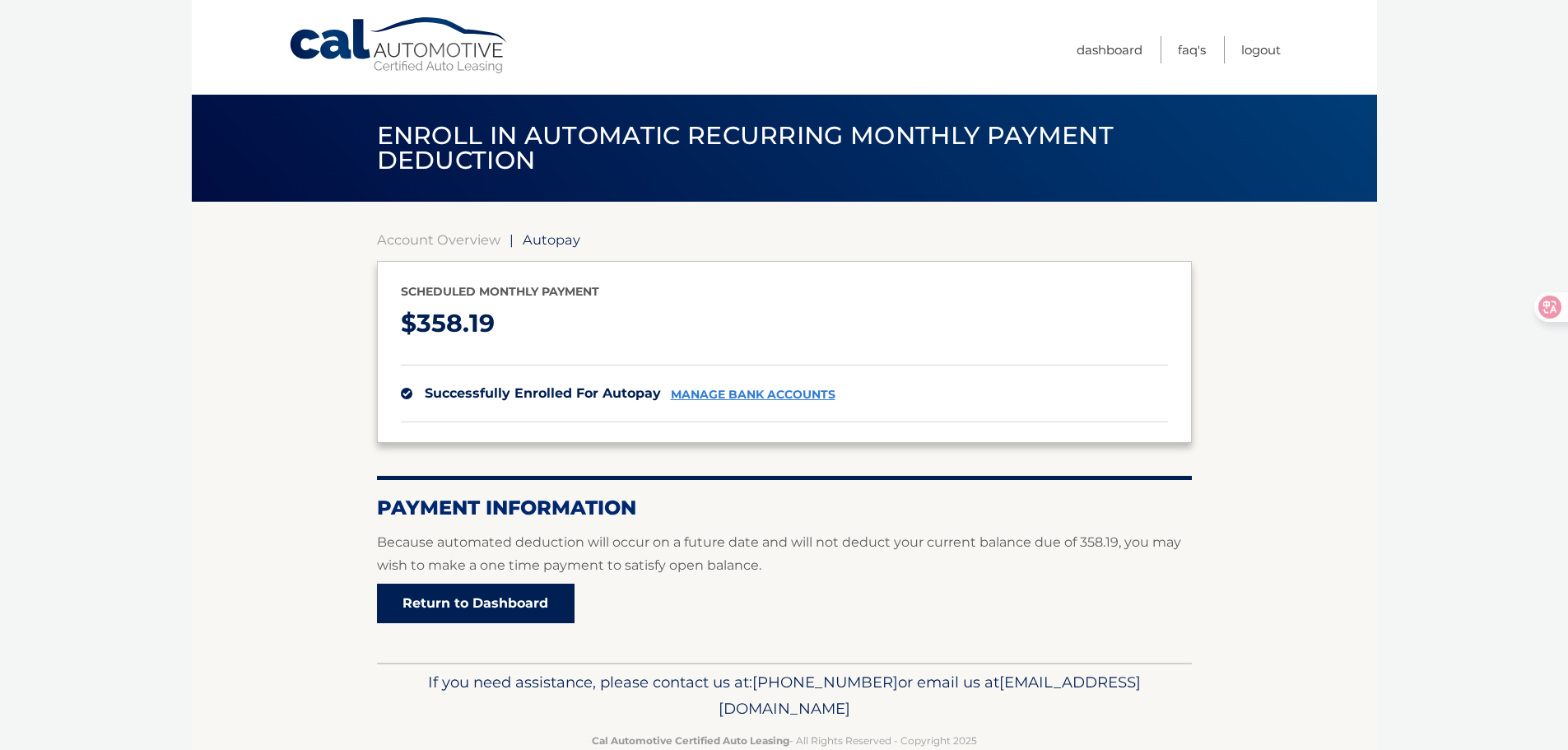
click at [551, 607] on link "Return to Dashboard" at bounding box center [476, 604] width 197 height 40
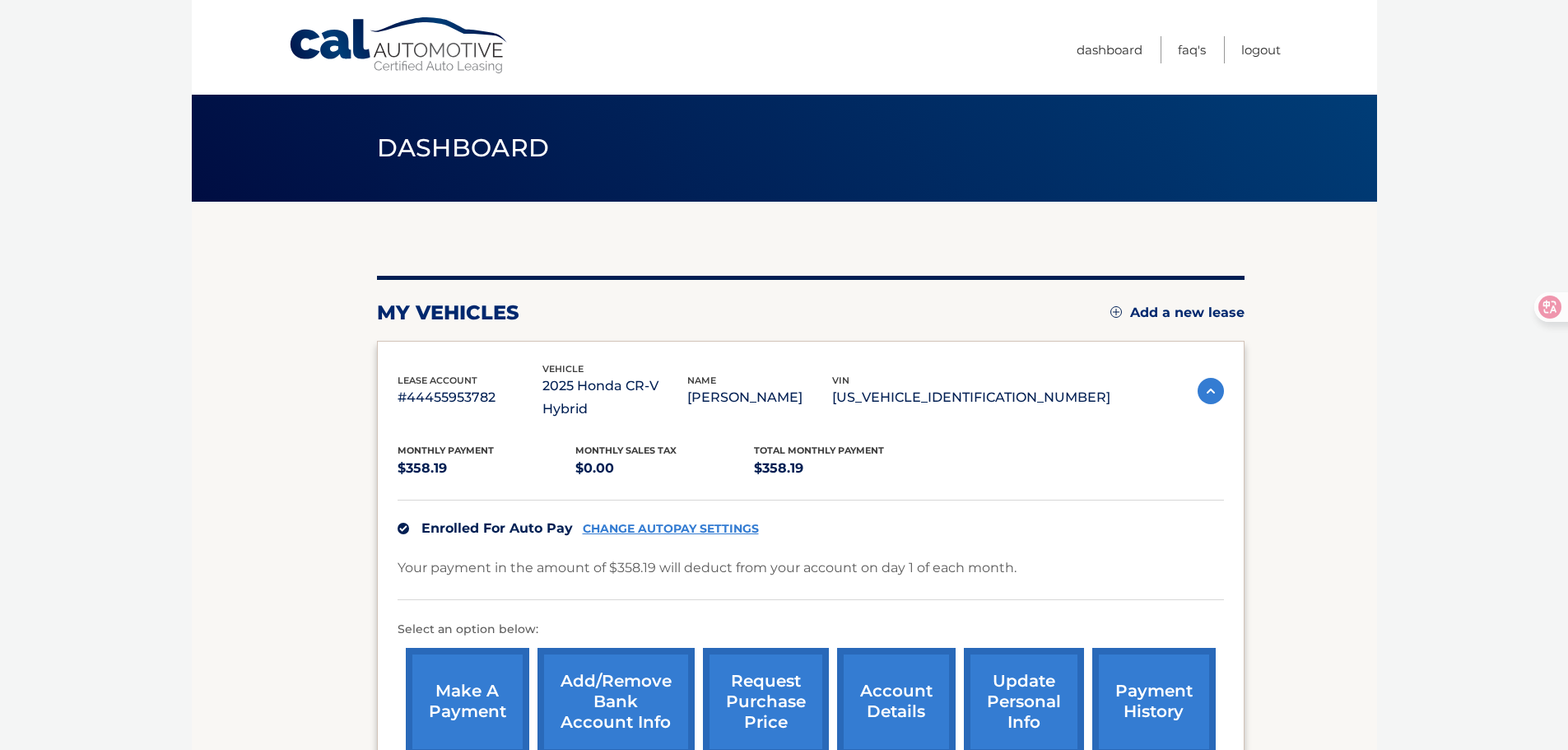
click at [524, 687] on link "make a payment" at bounding box center [468, 702] width 123 height 108
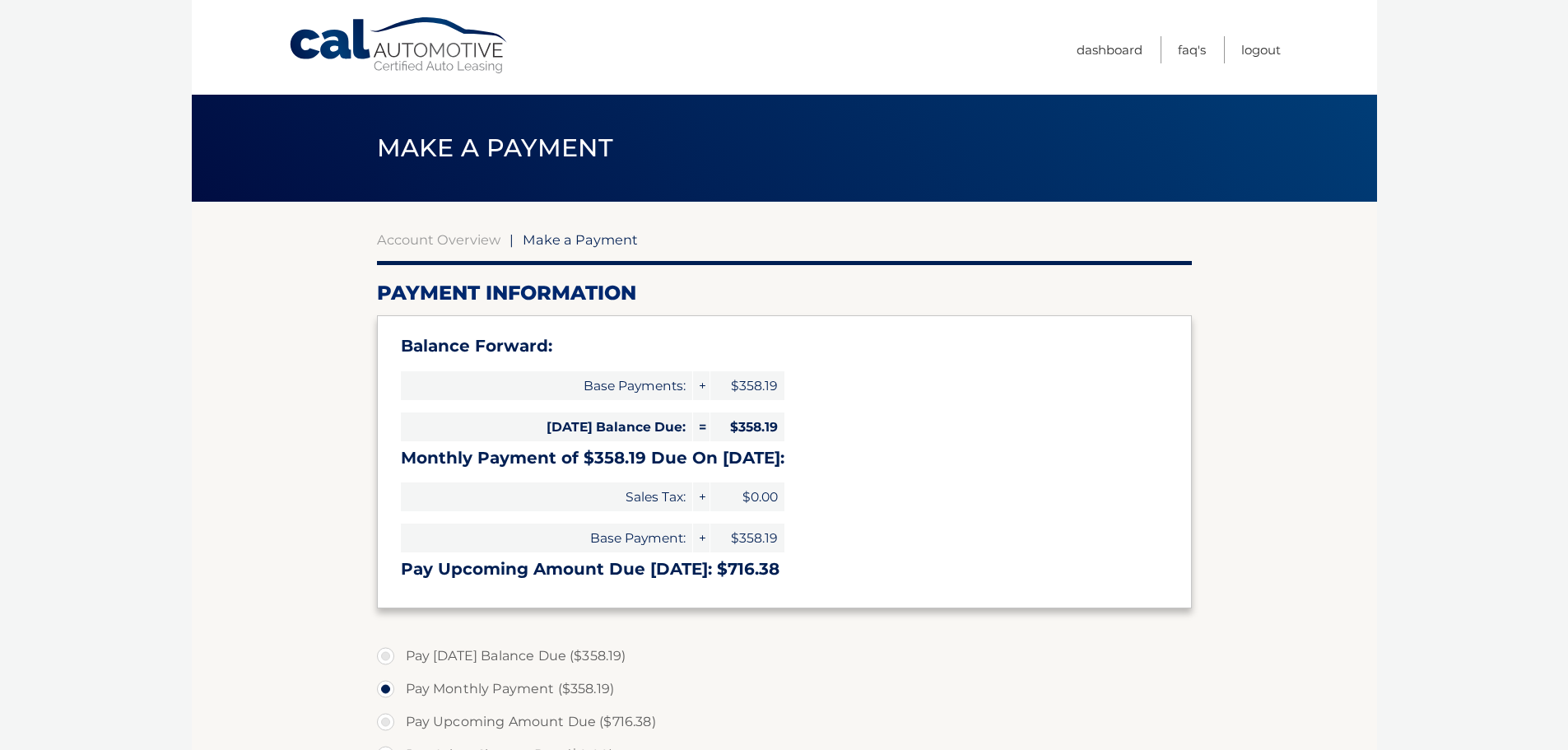
select select "NzFkYzA3MmMtMzJlZS00MmEwLWFmMGYtZDI3M2JmNmYxZmJh"
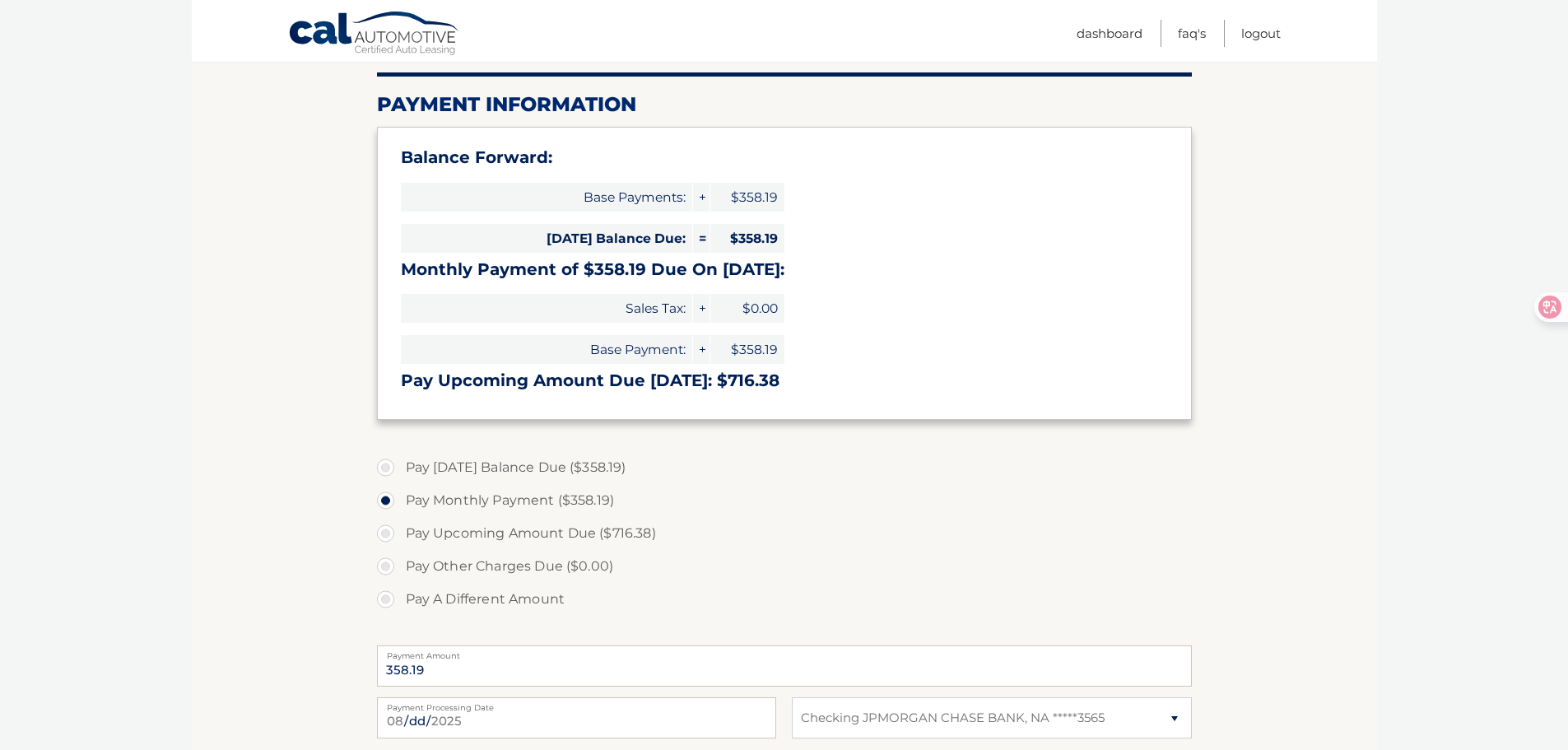
scroll to position [220, 0]
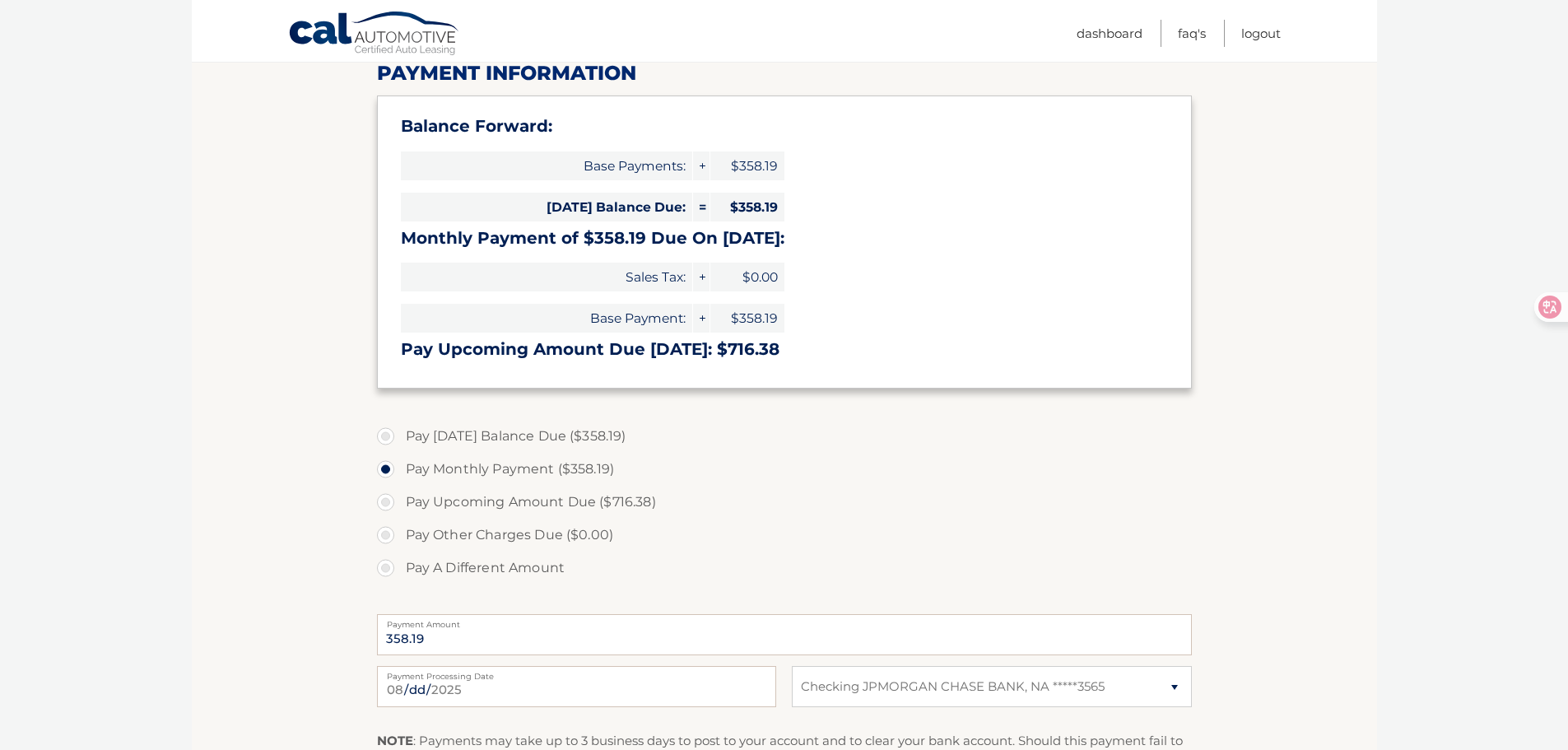
click at [385, 436] on label "Pay Today's Balance Due ($358.19)" at bounding box center [784, 436] width 815 height 33
click at [385, 436] on input "Pay Today's Balance Due ($358.19)" at bounding box center [391, 433] width 17 height 26
radio input "true"
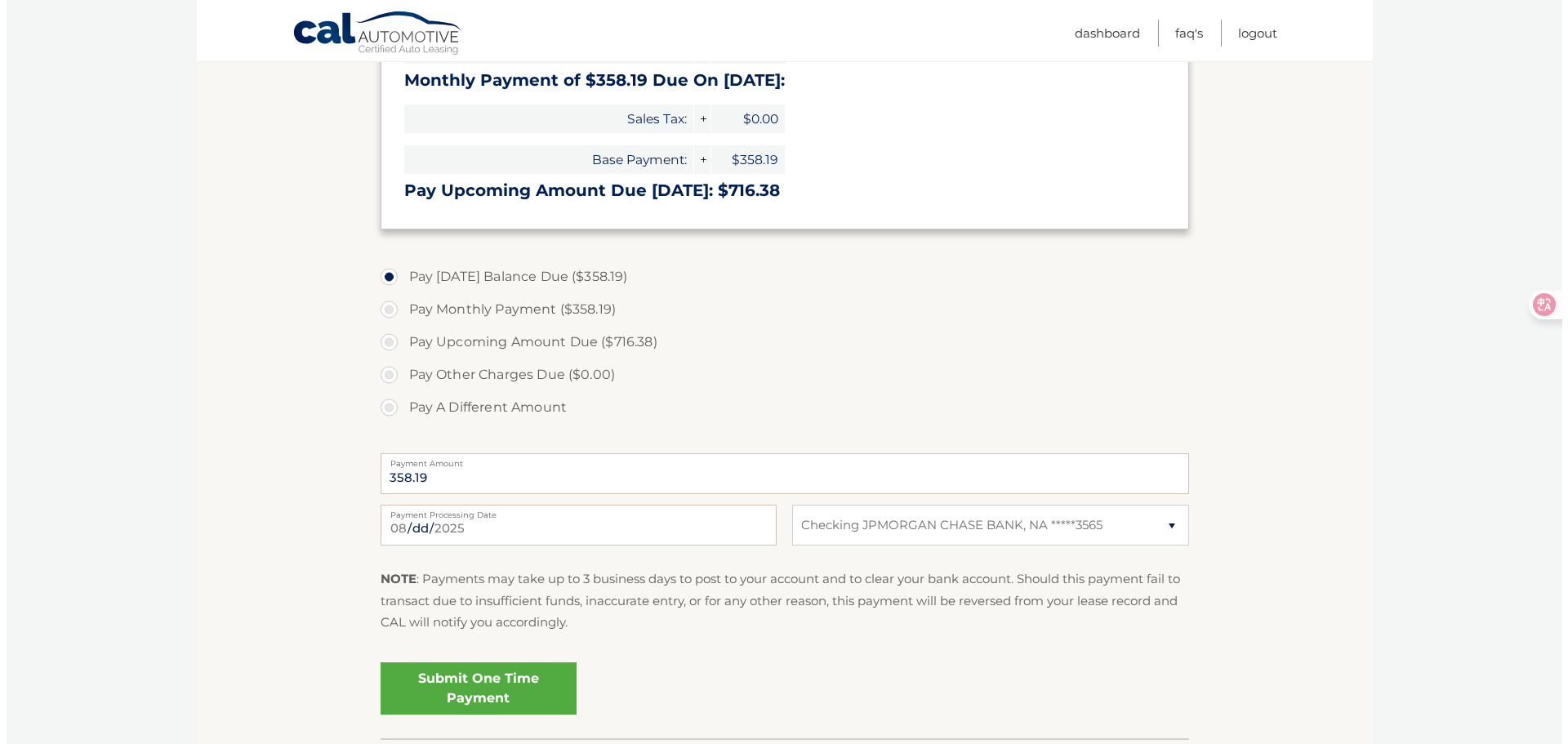
scroll to position [436, 0]
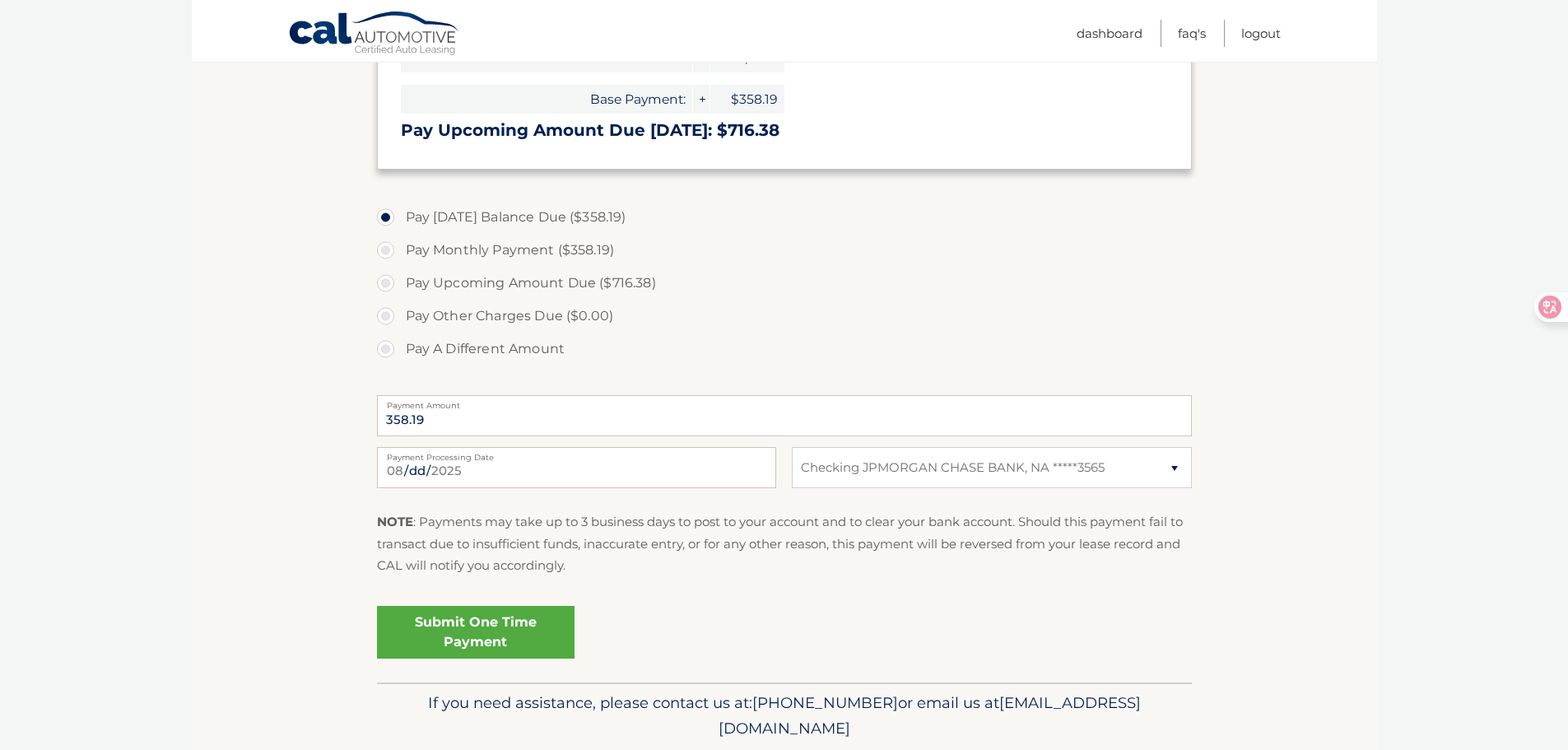
click at [538, 628] on link "Submit One Time Payment" at bounding box center [476, 632] width 197 height 53
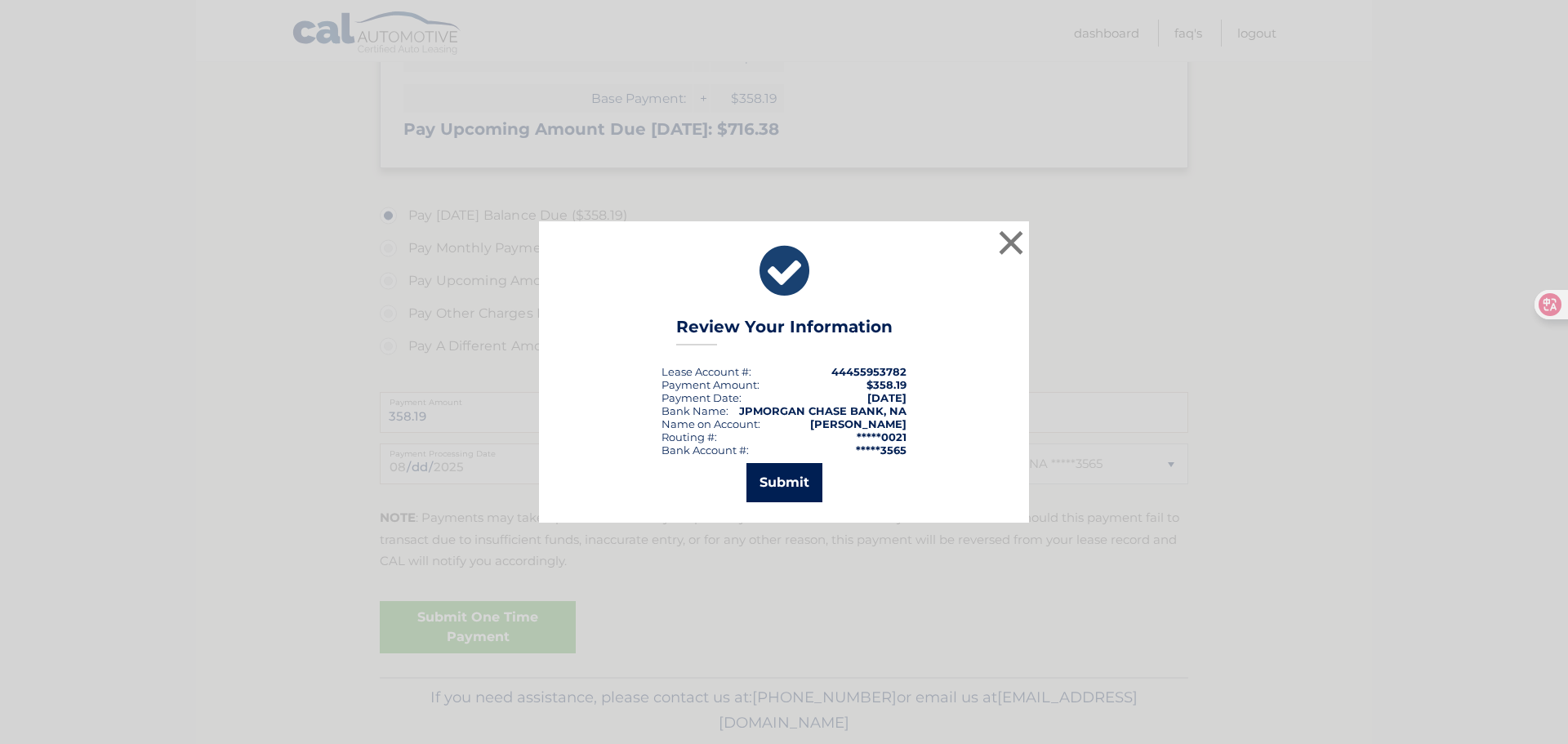
click at [800, 488] on button "Submit" at bounding box center [784, 483] width 76 height 40
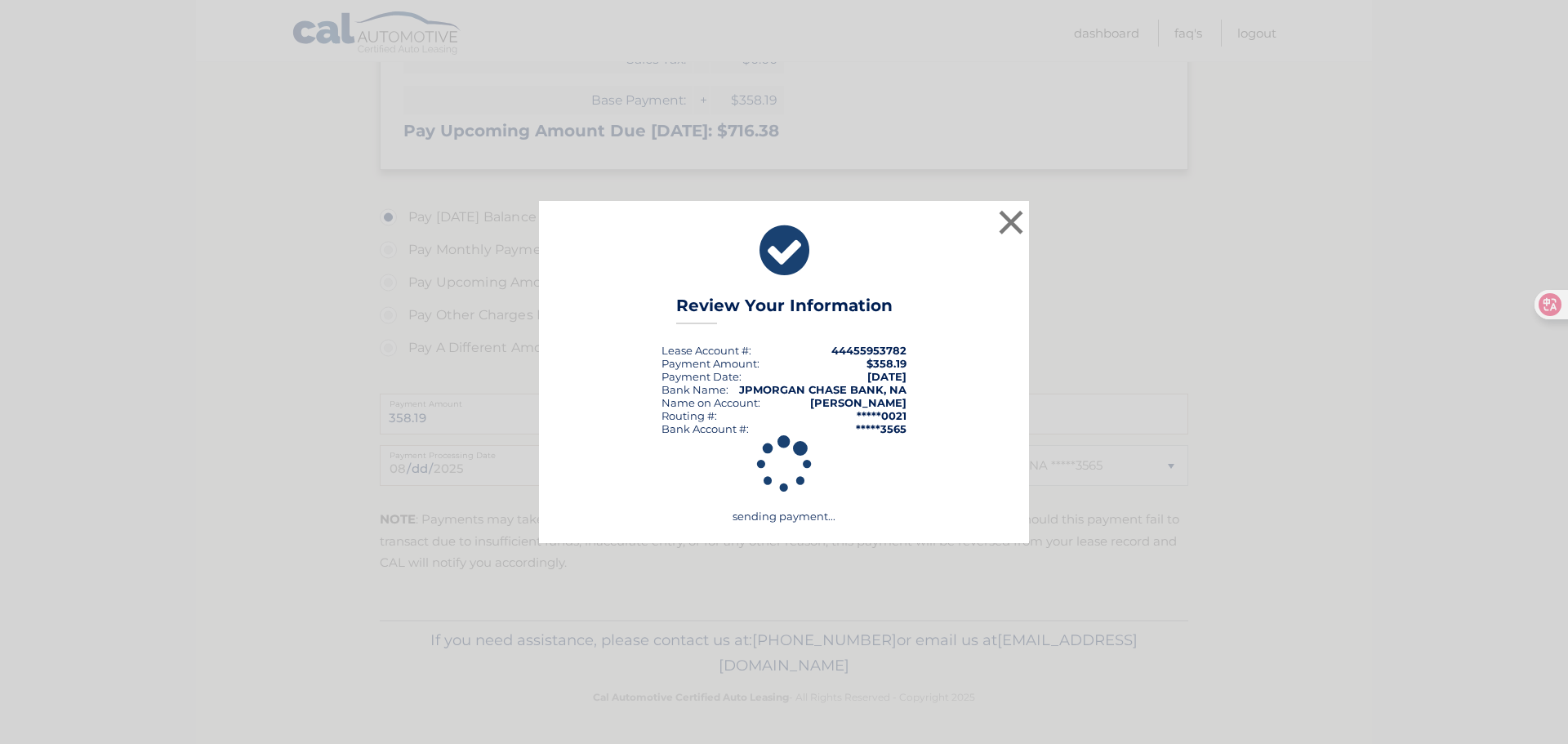
scroll to position [434, 0]
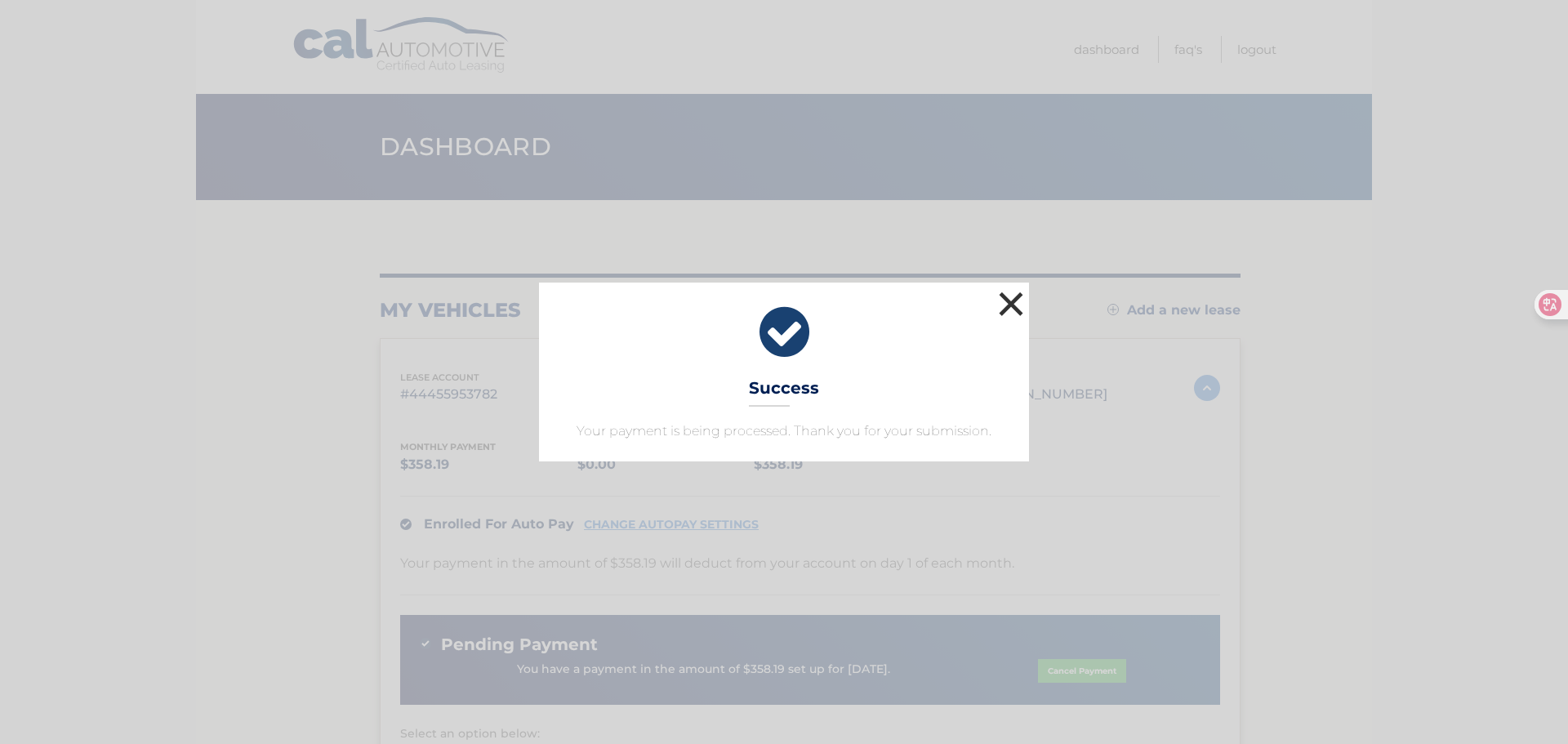
click at [1015, 297] on button "×" at bounding box center [1010, 303] width 33 height 33
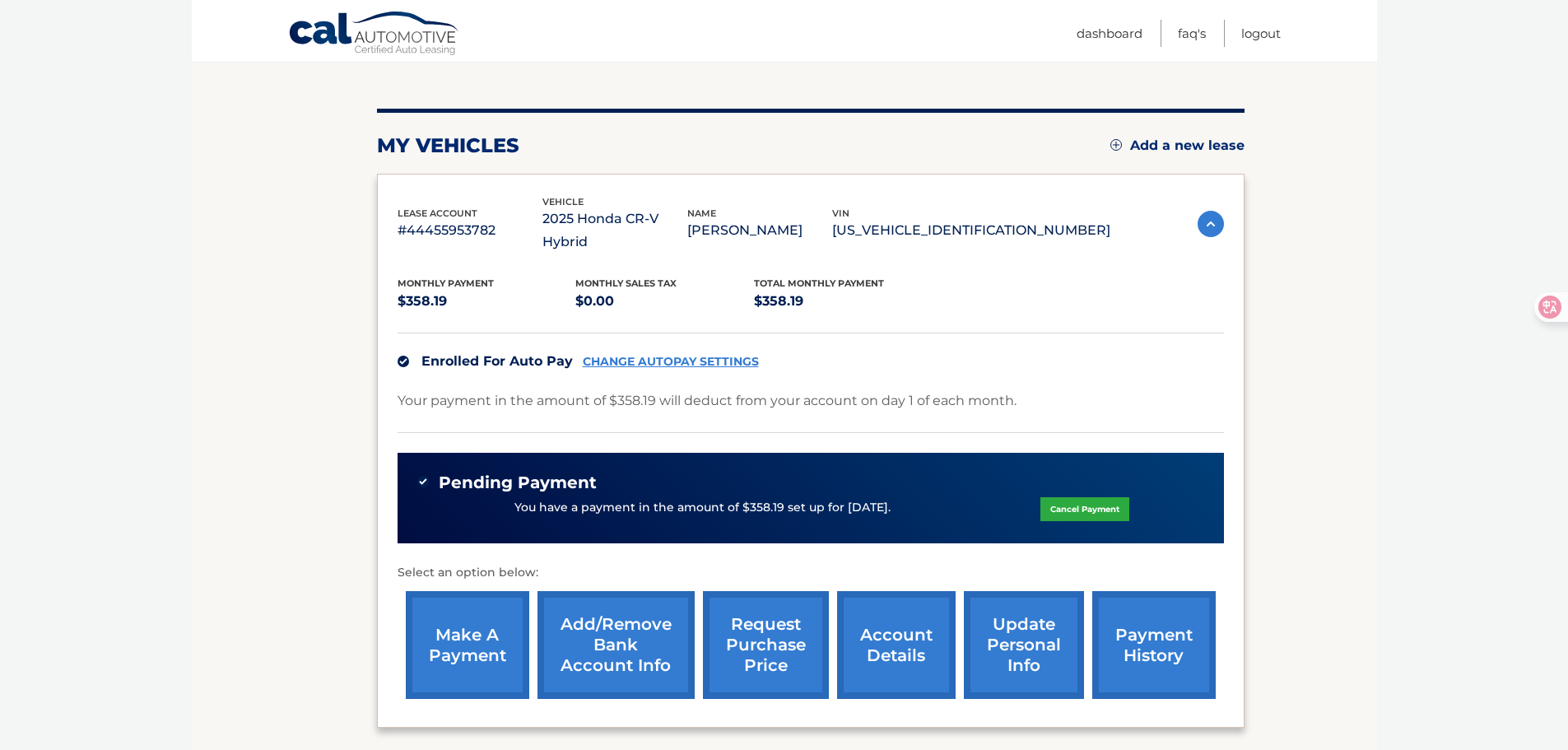
scroll to position [220, 0]
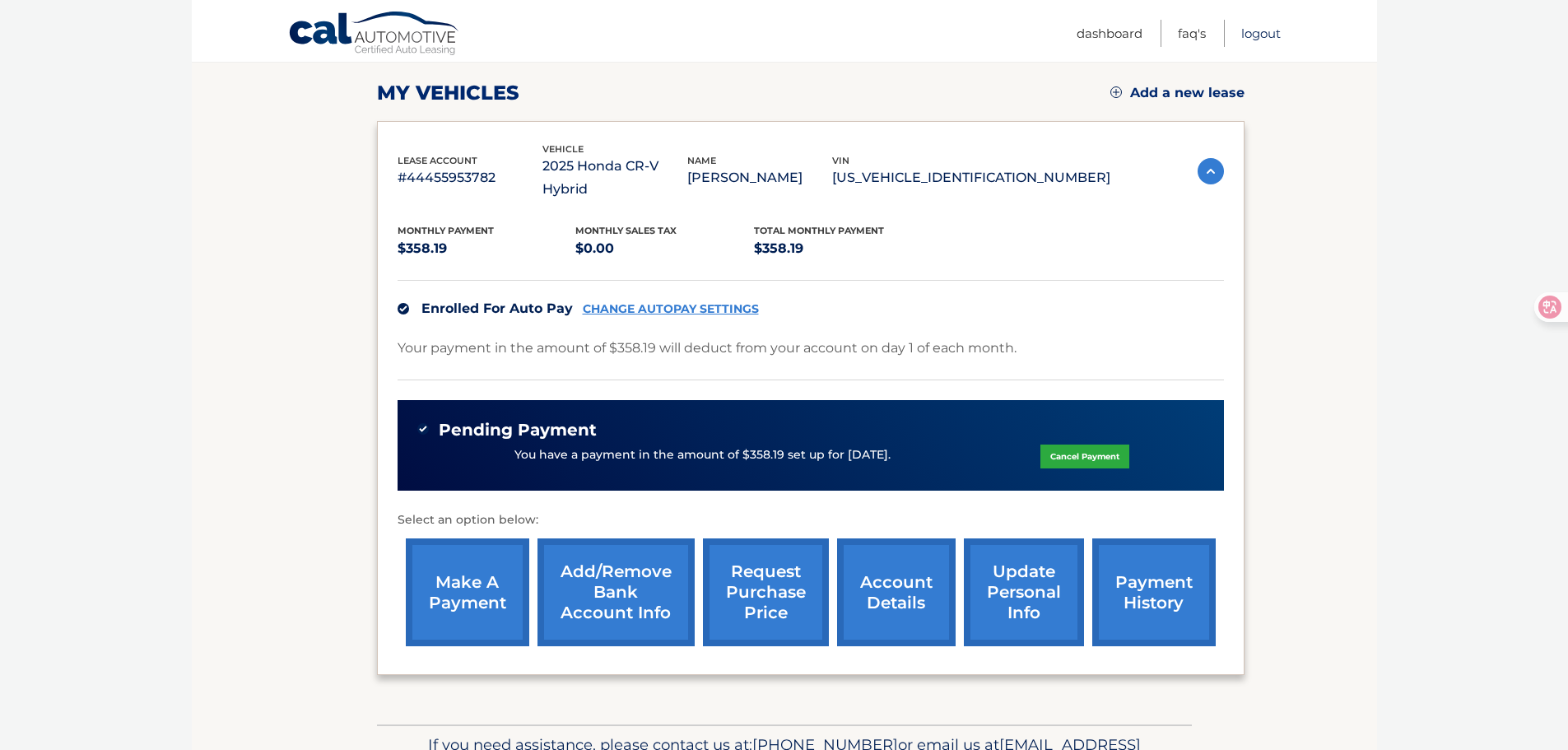
drag, startPoint x: 1258, startPoint y: 30, endPoint x: 1245, endPoint y: 57, distance: 30.0
click at [1258, 30] on link "Logout" at bounding box center [1261, 33] width 40 height 27
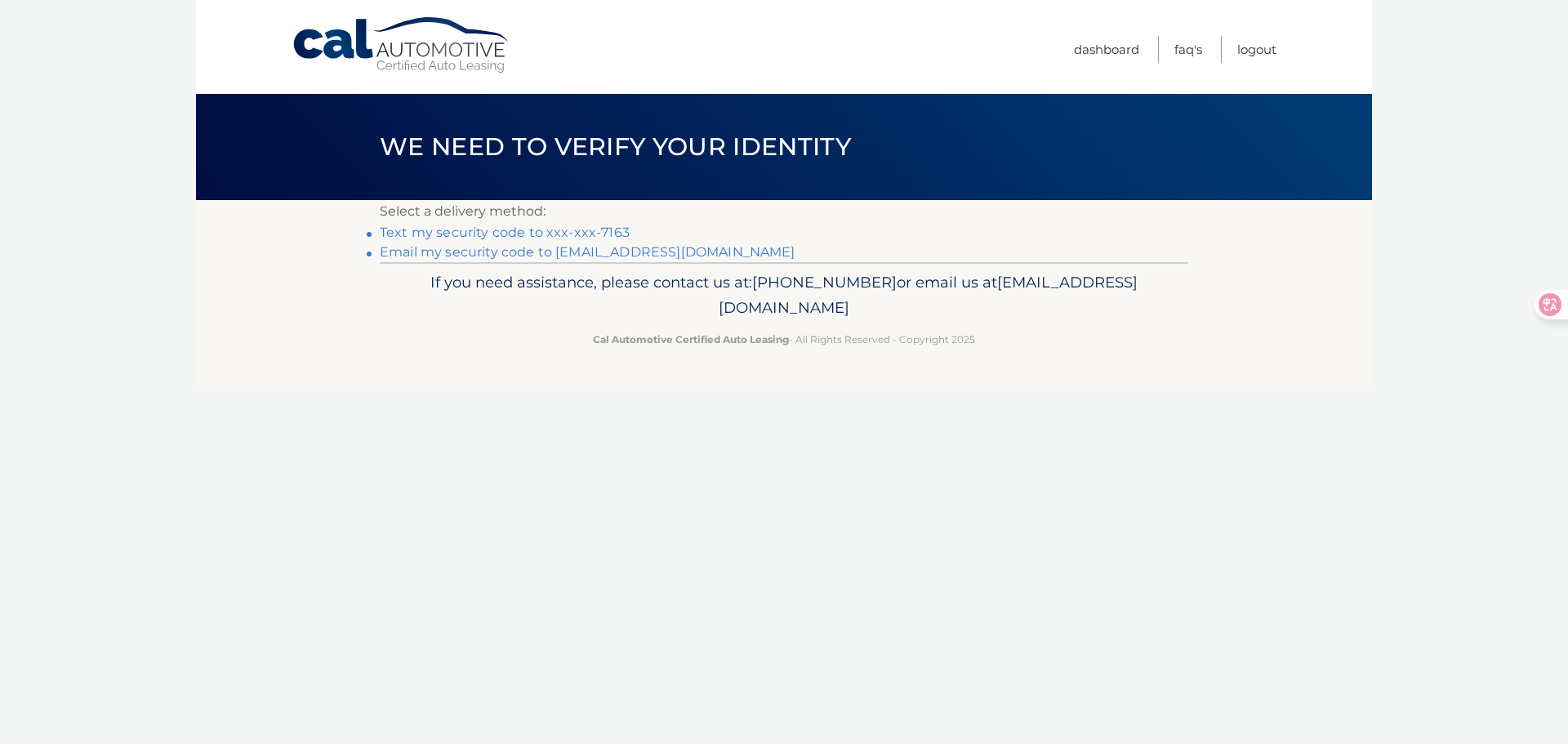
click at [512, 229] on link "Text my security code to xxx-xxx-7163" at bounding box center [505, 232] width 250 height 16
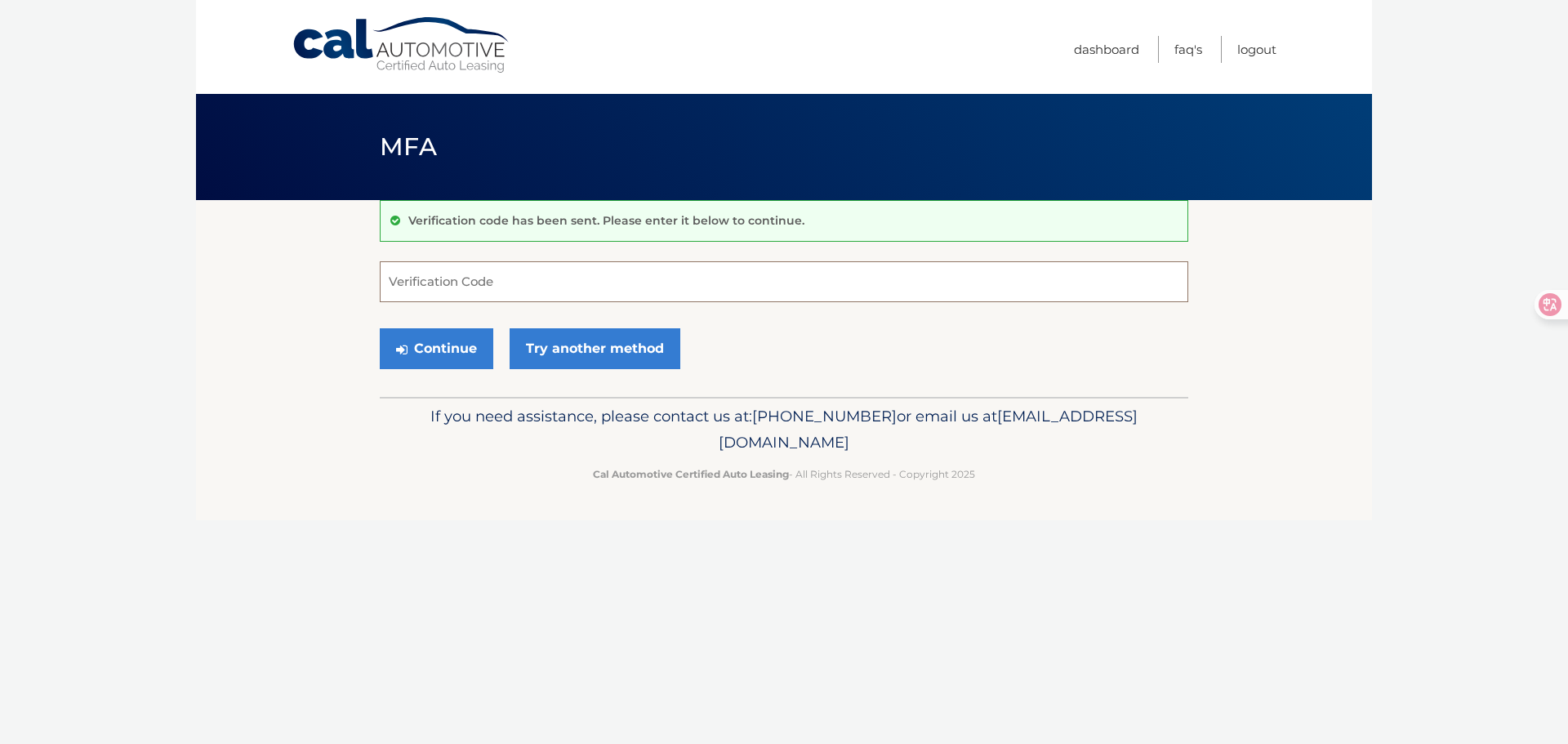
click at [555, 285] on input "Verification Code" at bounding box center [784, 282] width 809 height 41
type input "983180"
click at [451, 346] on button "Continue" at bounding box center [436, 348] width 114 height 41
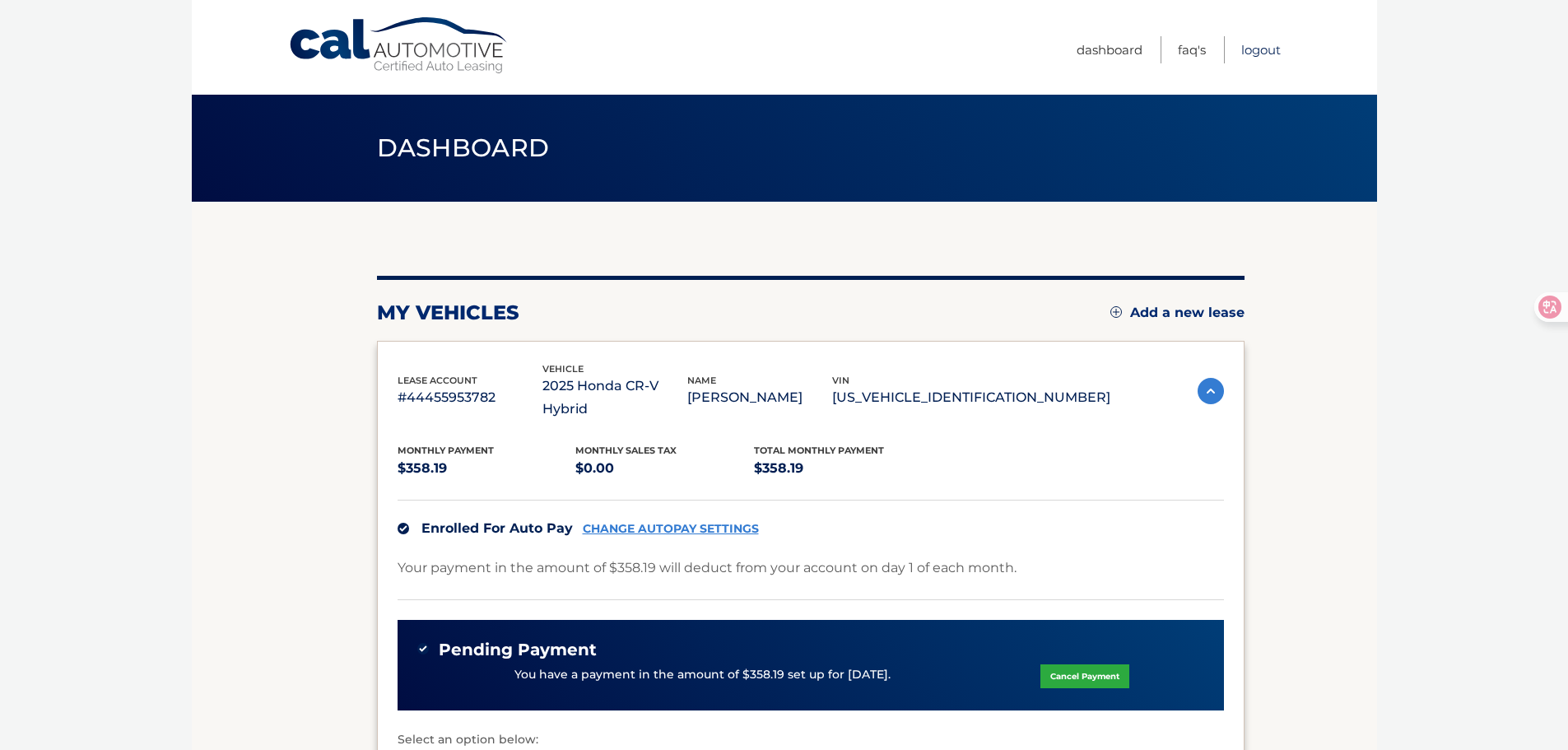
click at [1273, 45] on link "Logout" at bounding box center [1261, 49] width 40 height 27
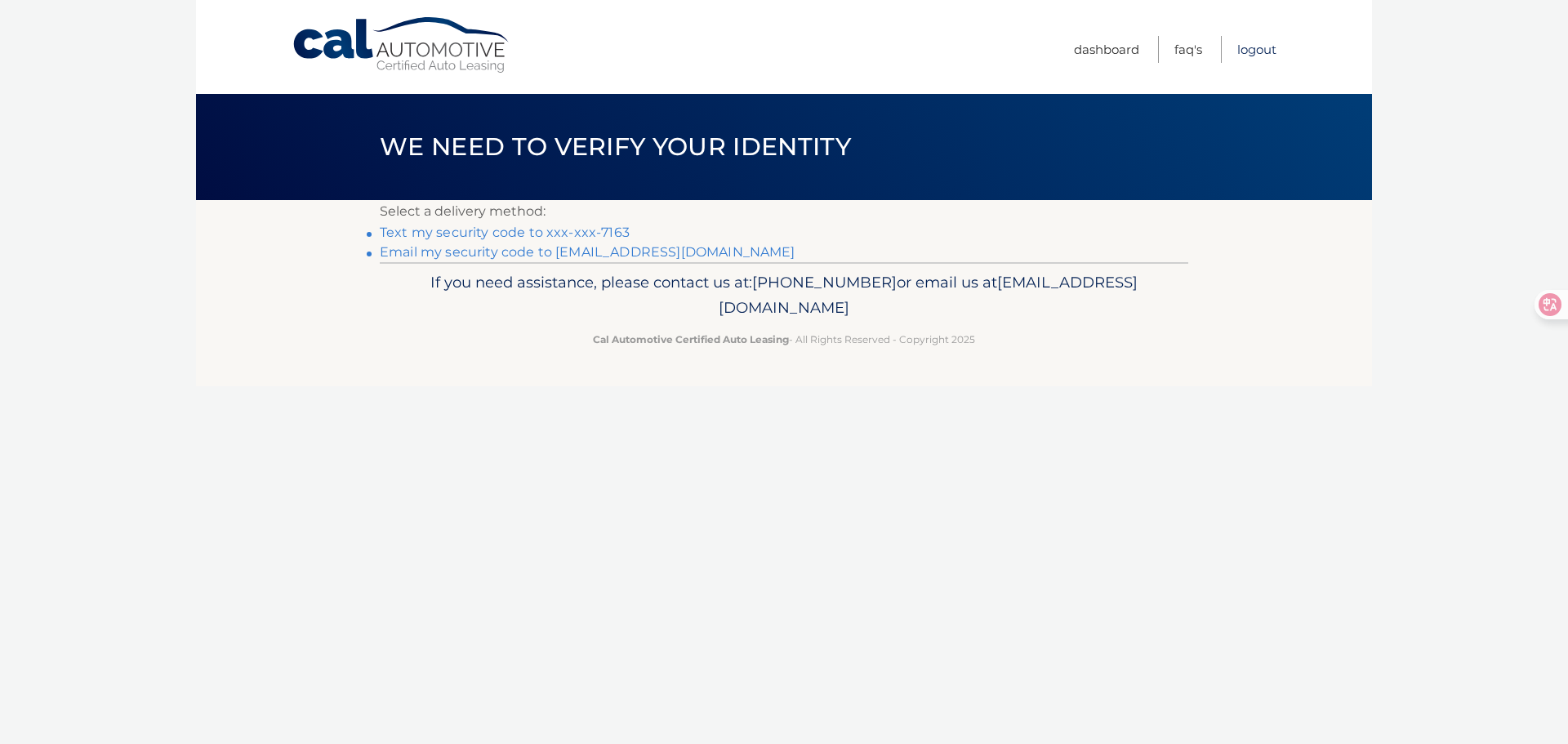
click at [1268, 50] on link "Logout" at bounding box center [1257, 48] width 39 height 27
